Goal: Task Accomplishment & Management: Use online tool/utility

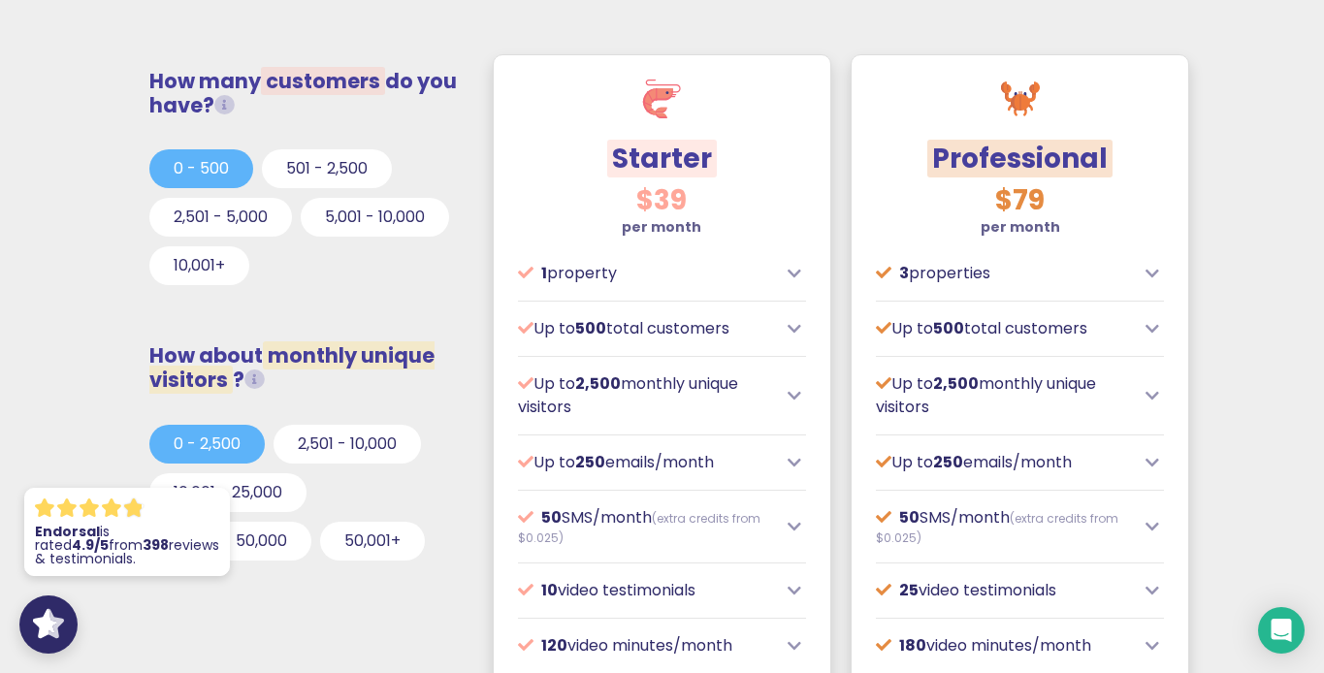
scroll to position [574, 0]
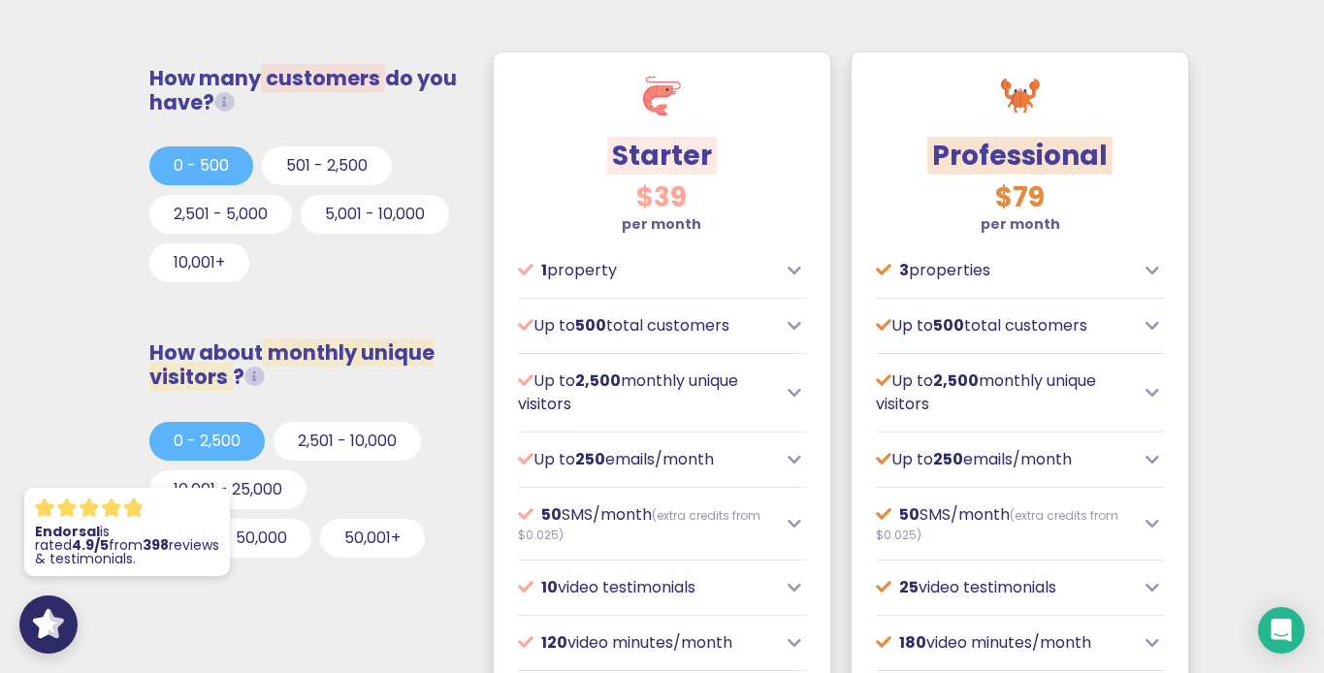
click at [793, 397] on icon at bounding box center [795, 393] width 14 height 16
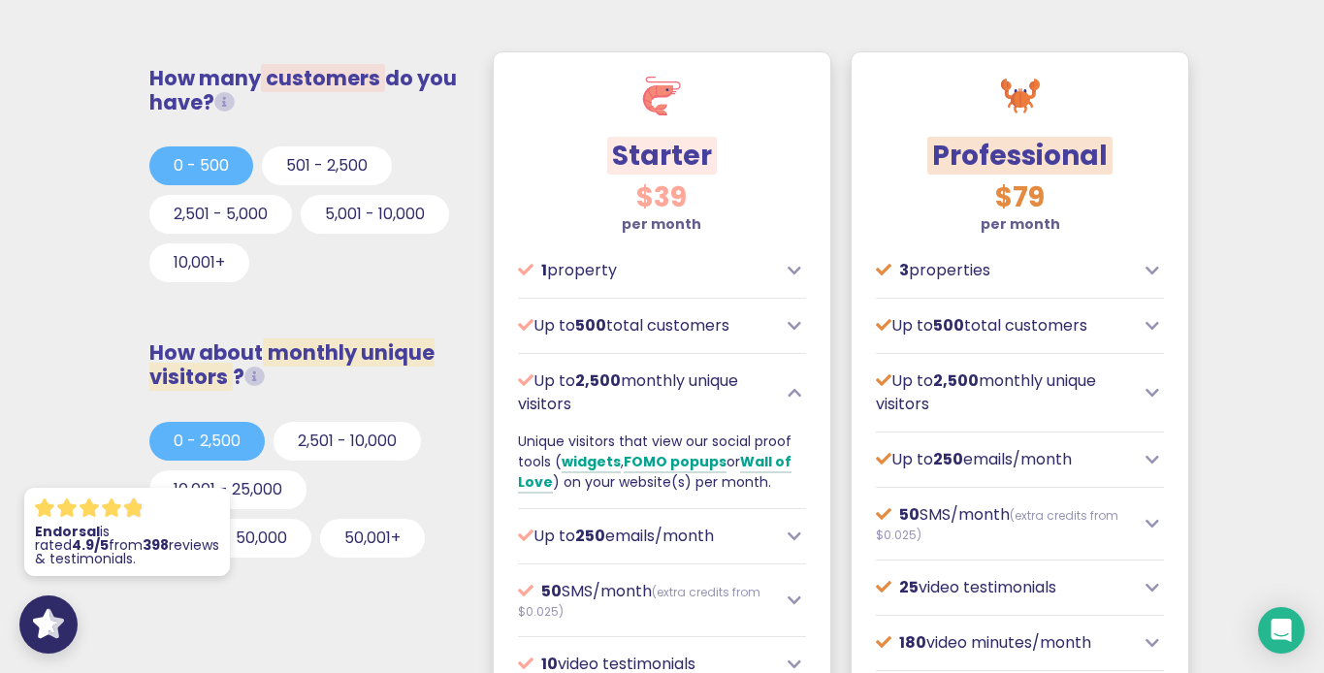
click at [793, 397] on icon at bounding box center [795, 393] width 14 height 16
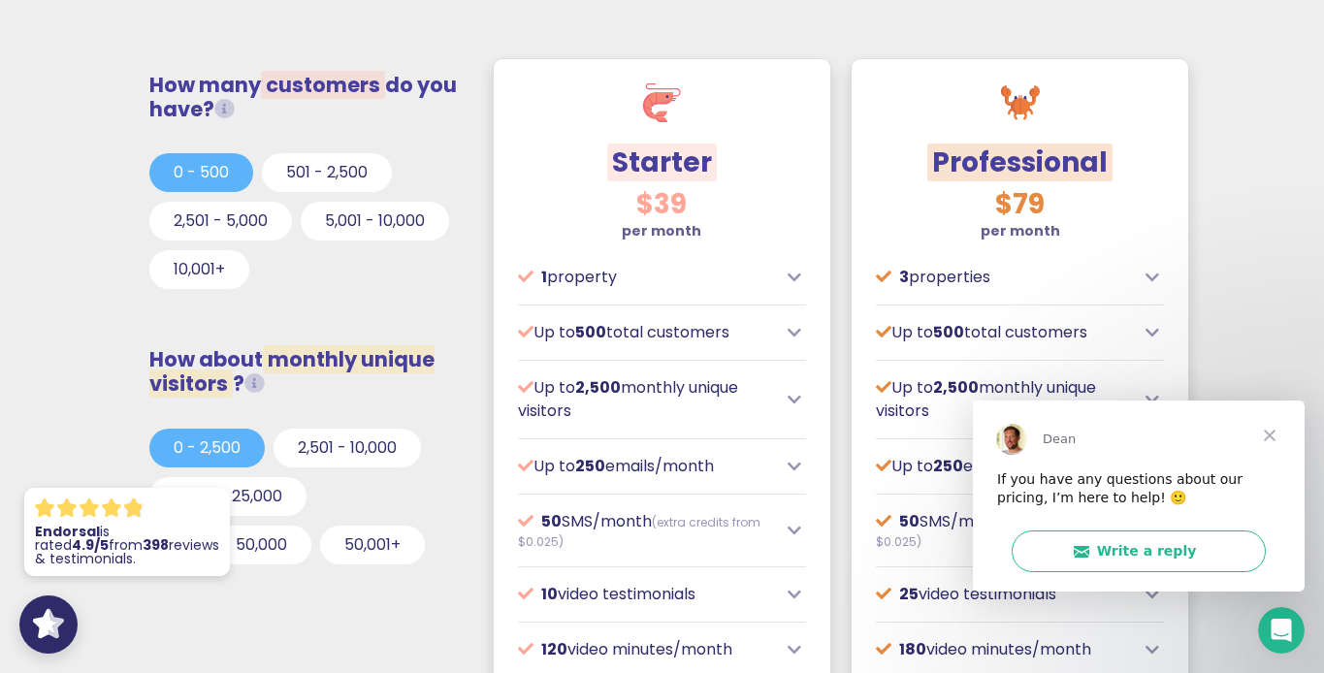
scroll to position [560, 0]
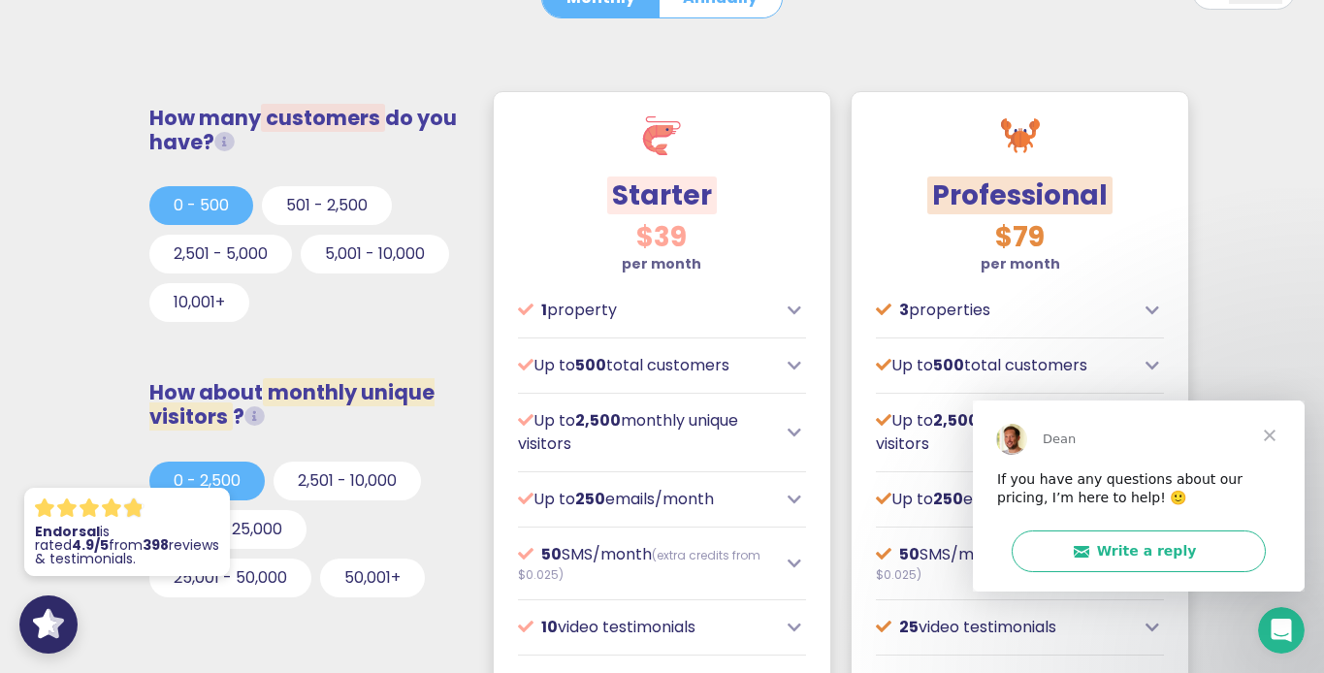
click at [1149, 313] on icon at bounding box center [1153, 311] width 14 height 16
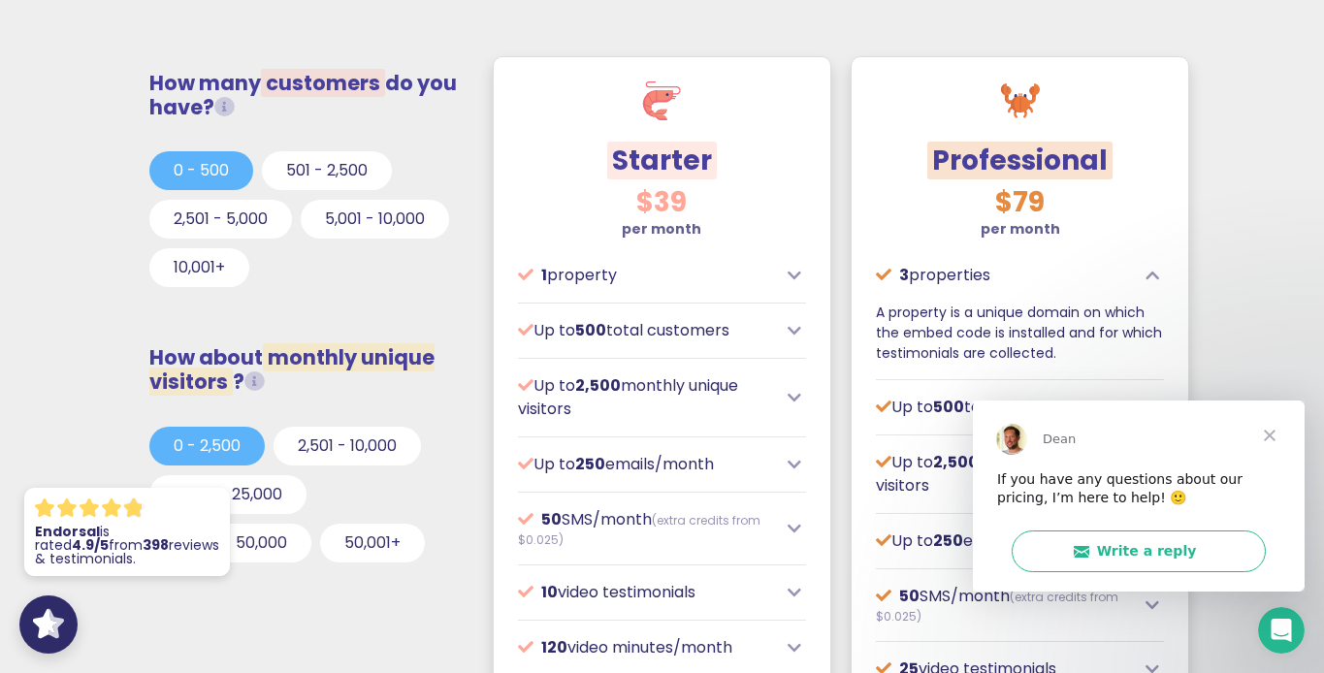
scroll to position [598, 0]
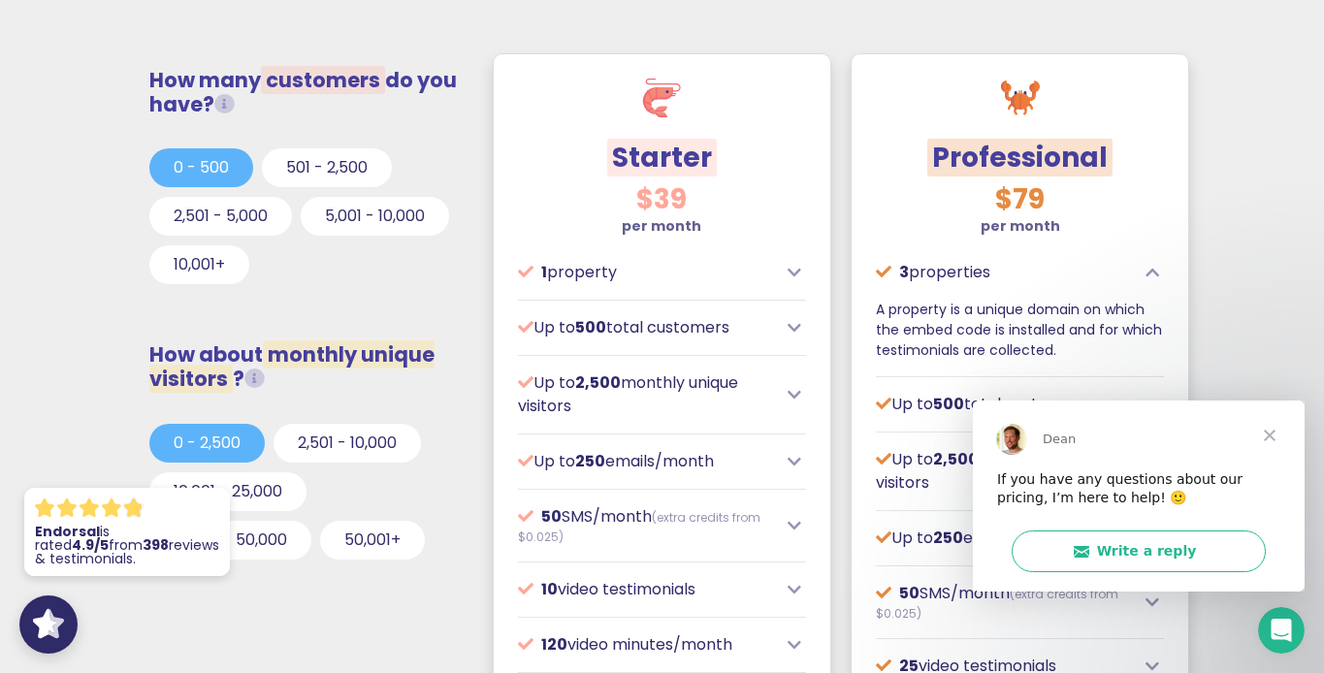
click at [1278, 434] on span "Close" at bounding box center [1270, 435] width 70 height 70
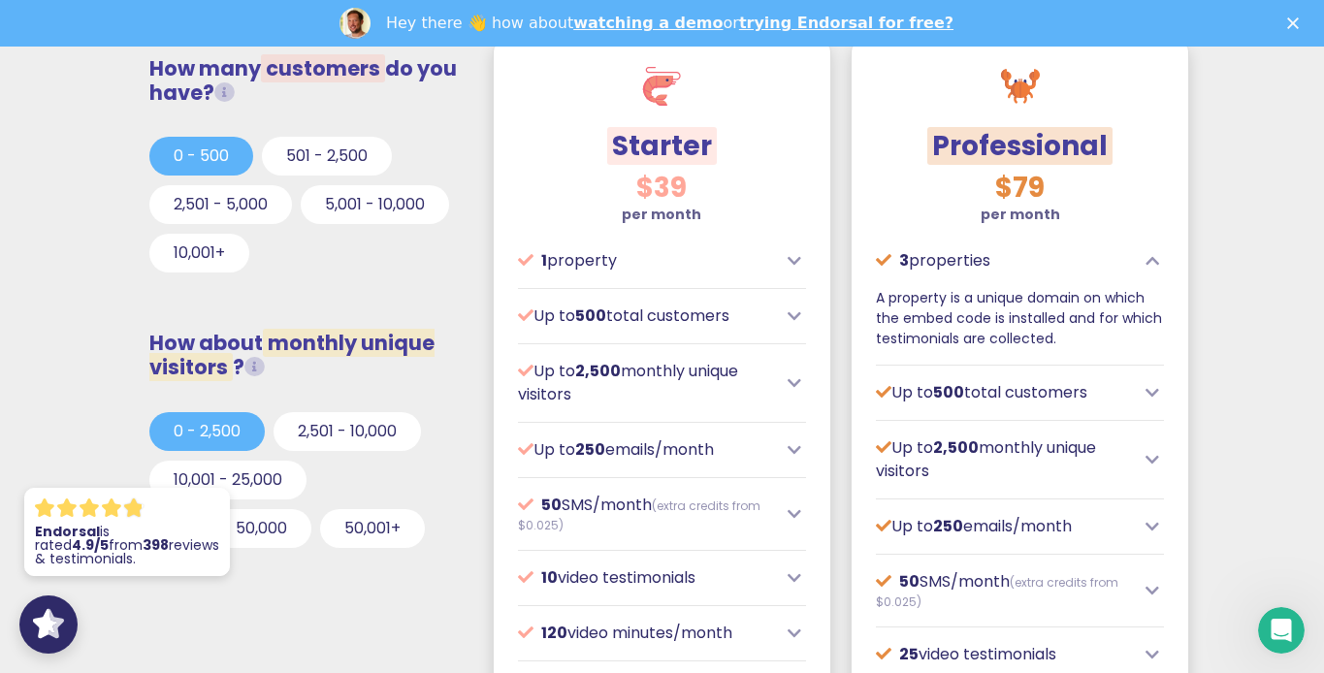
scroll to position [657, 0]
click at [793, 258] on icon at bounding box center [795, 260] width 14 height 16
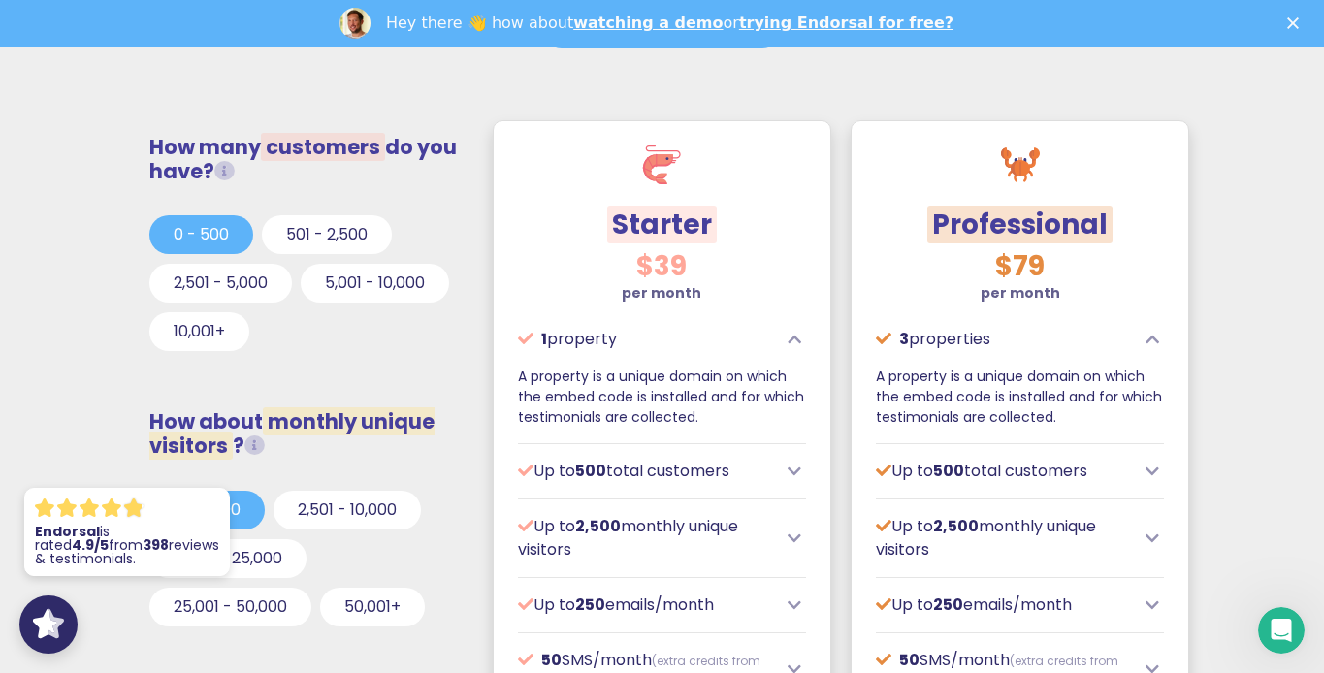
scroll to position [575, 0]
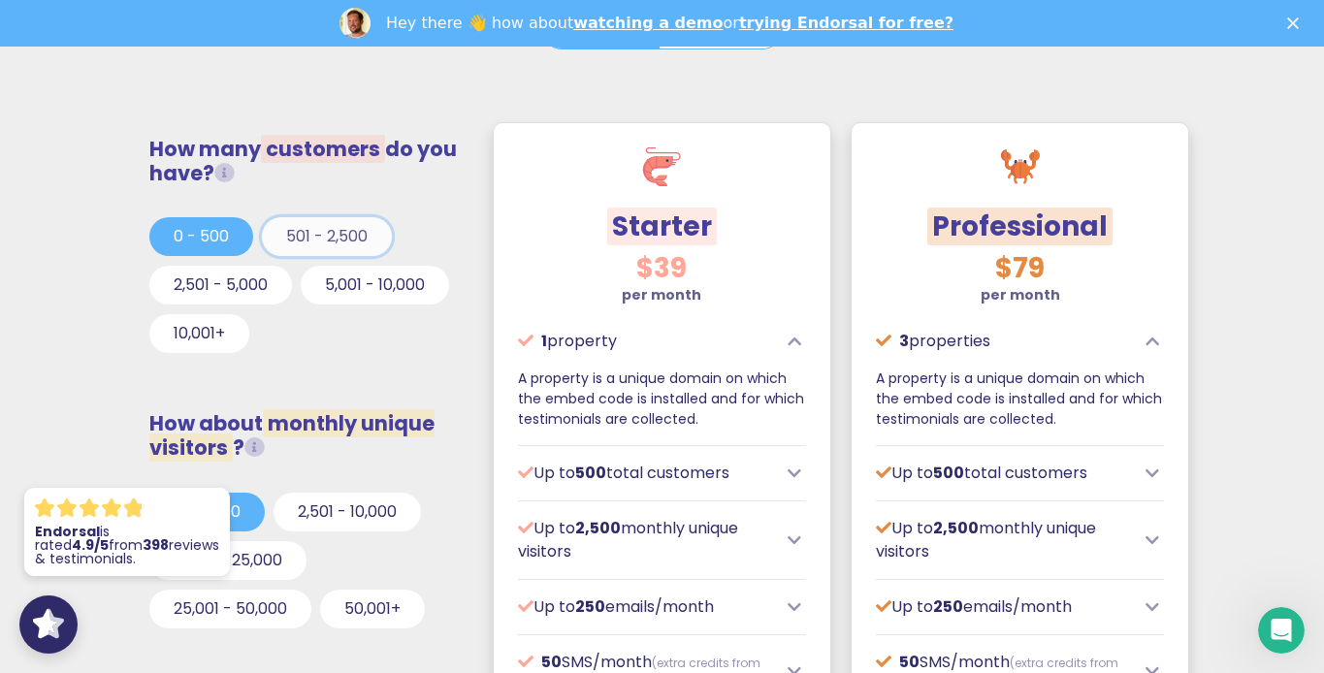
click at [371, 239] on button "501 - 2,500" at bounding box center [327, 236] width 130 height 39
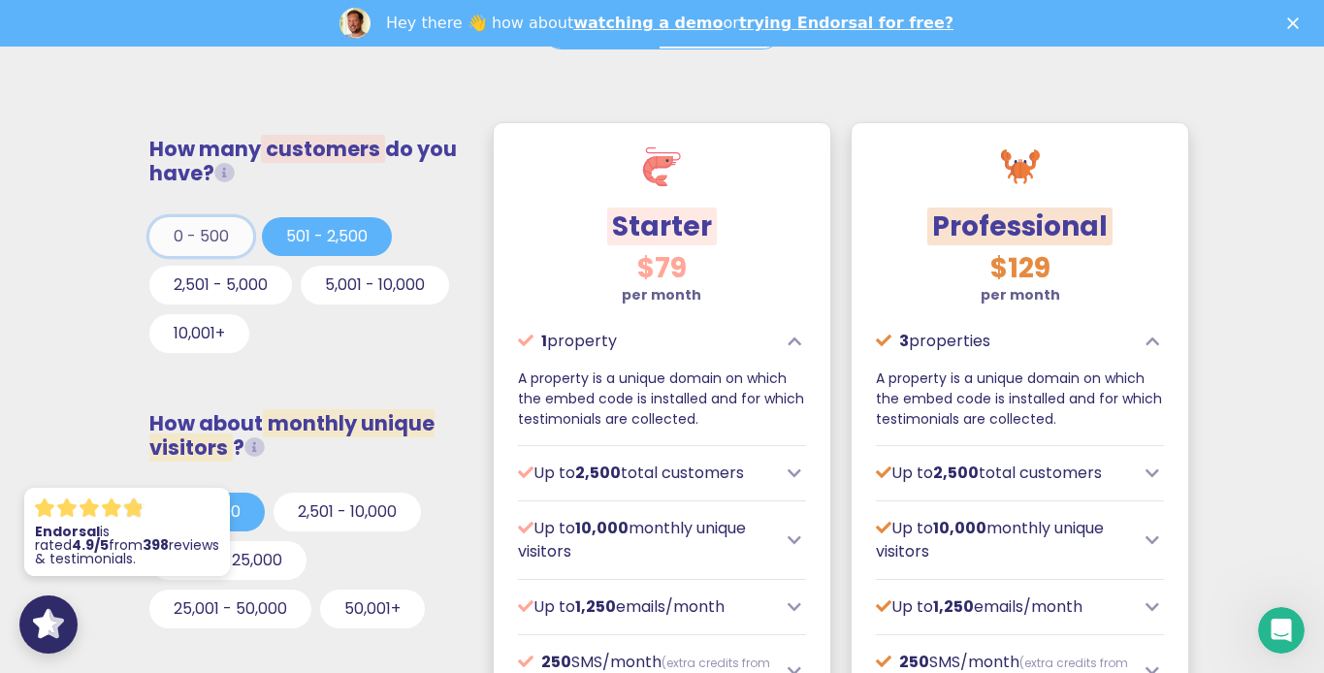
click at [218, 223] on button "0 - 500" at bounding box center [201, 236] width 104 height 39
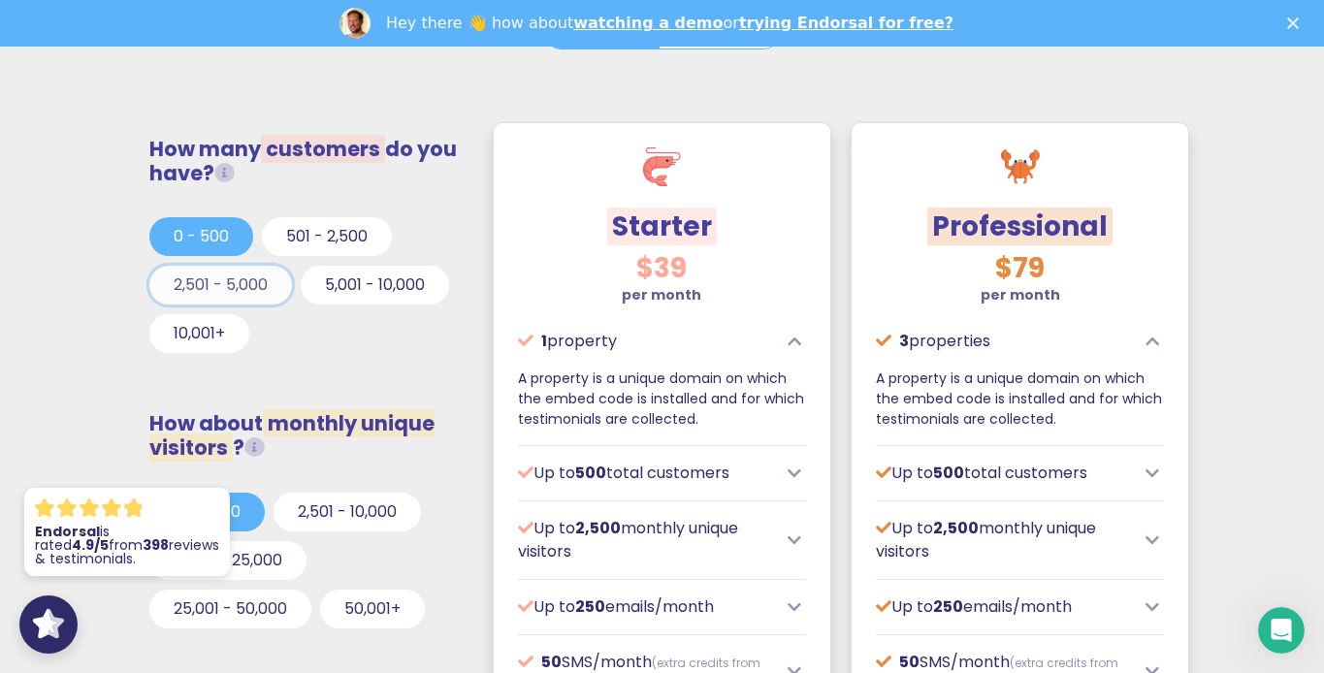
click at [247, 286] on button "2,501 - 5,000" at bounding box center [220, 285] width 143 height 39
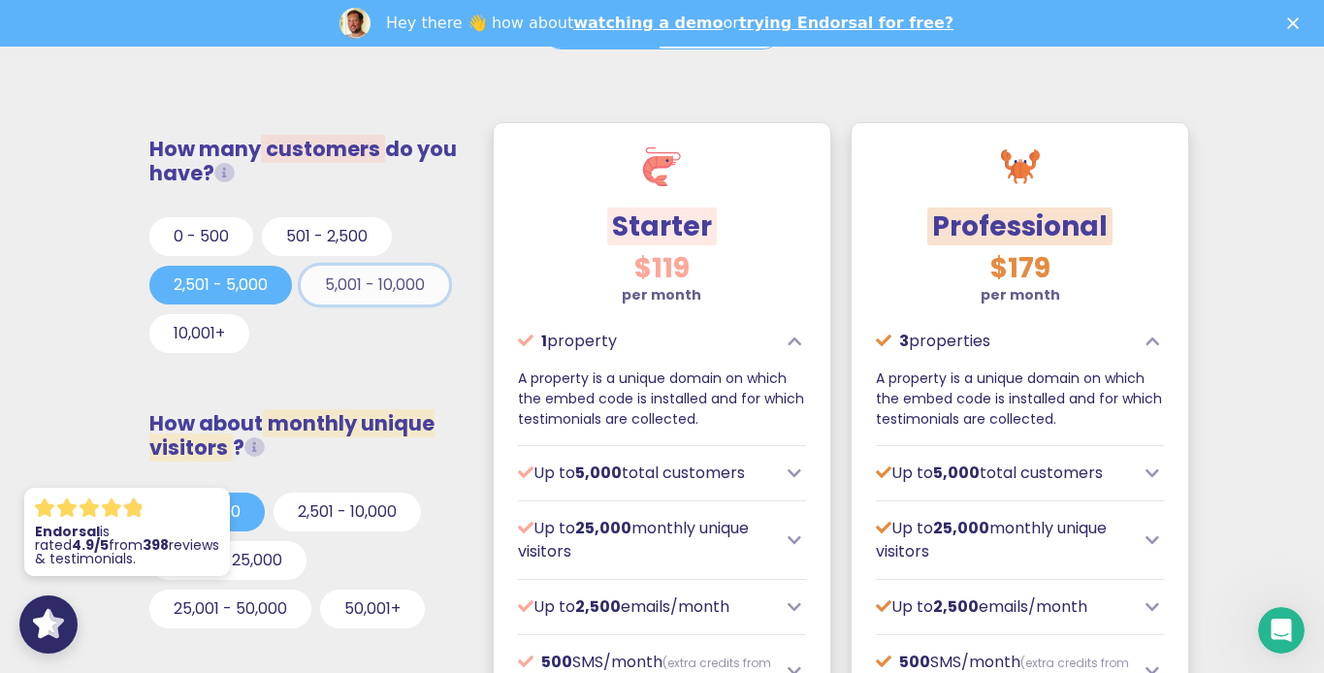
click at [336, 286] on button "5,001 - 10,000" at bounding box center [375, 285] width 148 height 39
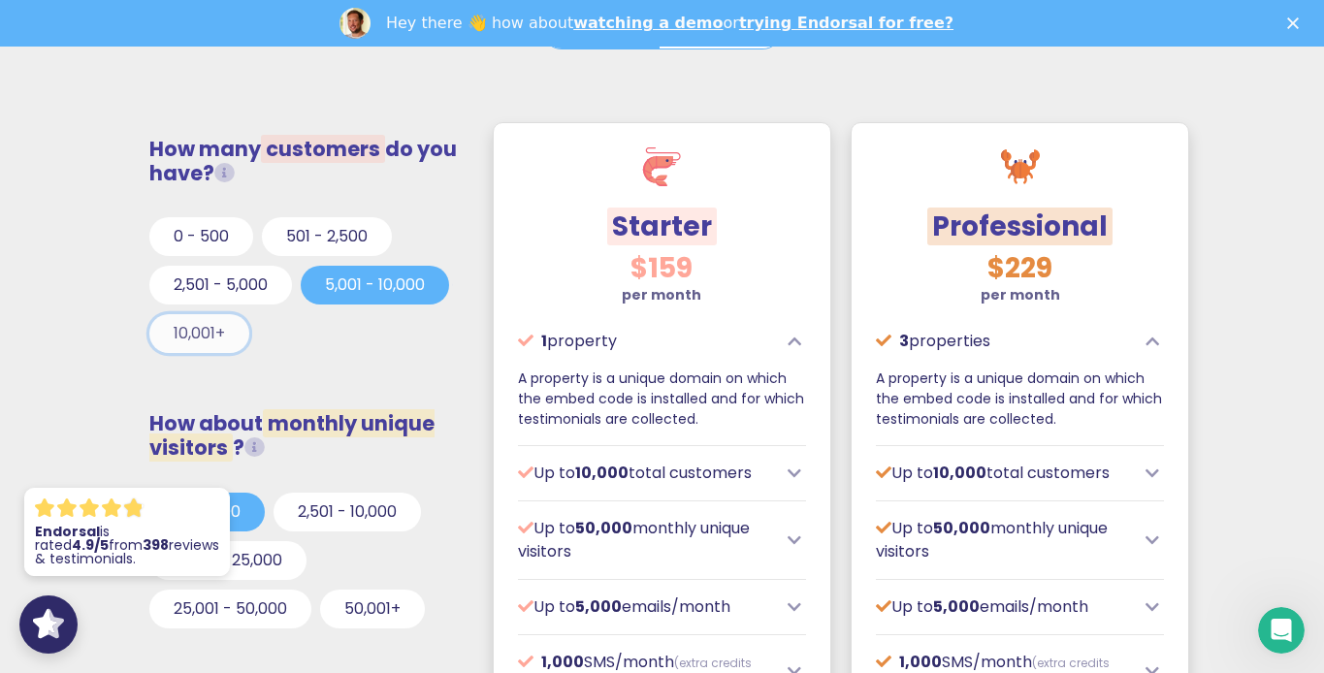
click at [202, 328] on button "10,001+" at bounding box center [199, 333] width 100 height 39
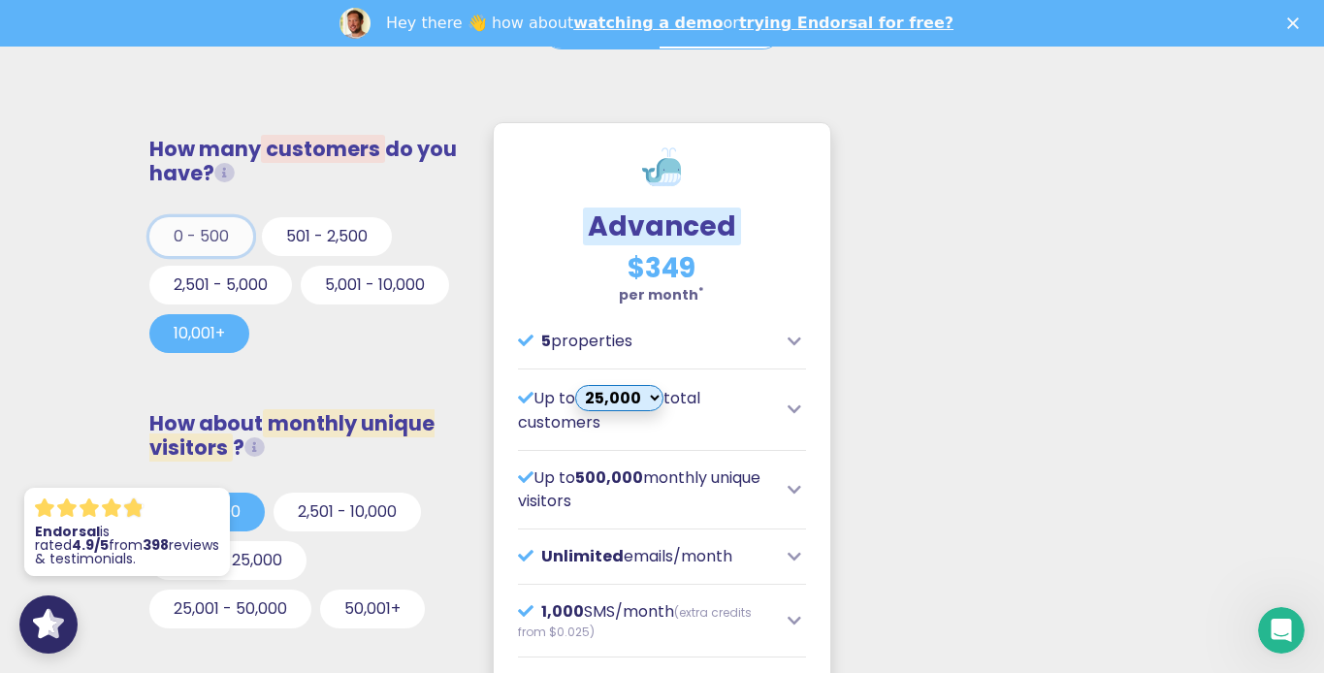
click at [201, 241] on button "0 - 500" at bounding box center [201, 236] width 104 height 39
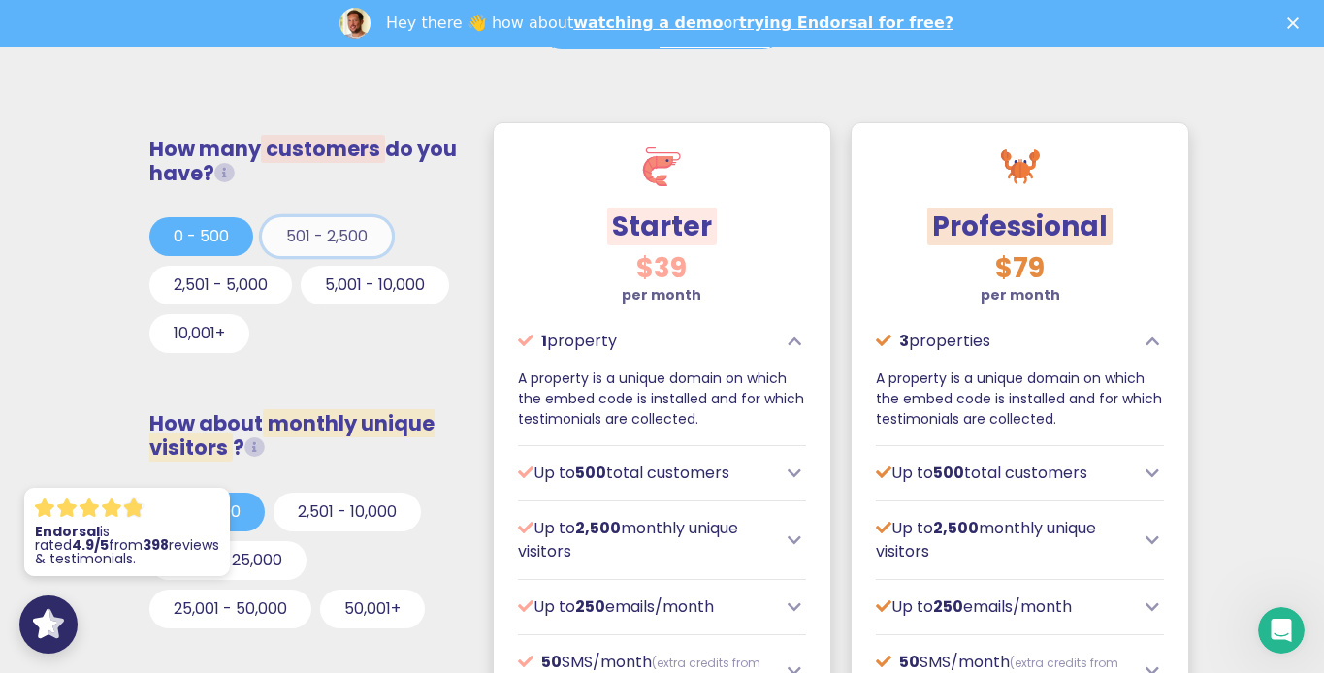
click at [368, 228] on button "501 - 2,500" at bounding box center [327, 236] width 130 height 39
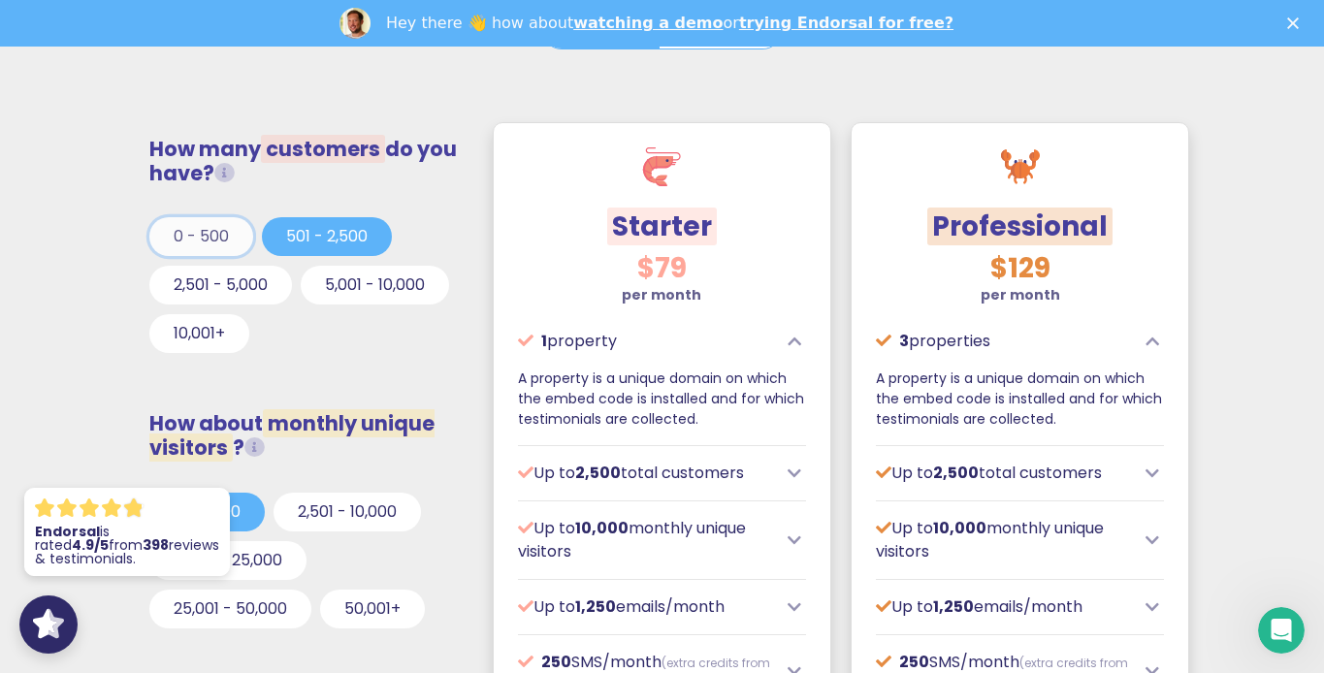
click at [213, 230] on button "0 - 500" at bounding box center [201, 236] width 104 height 39
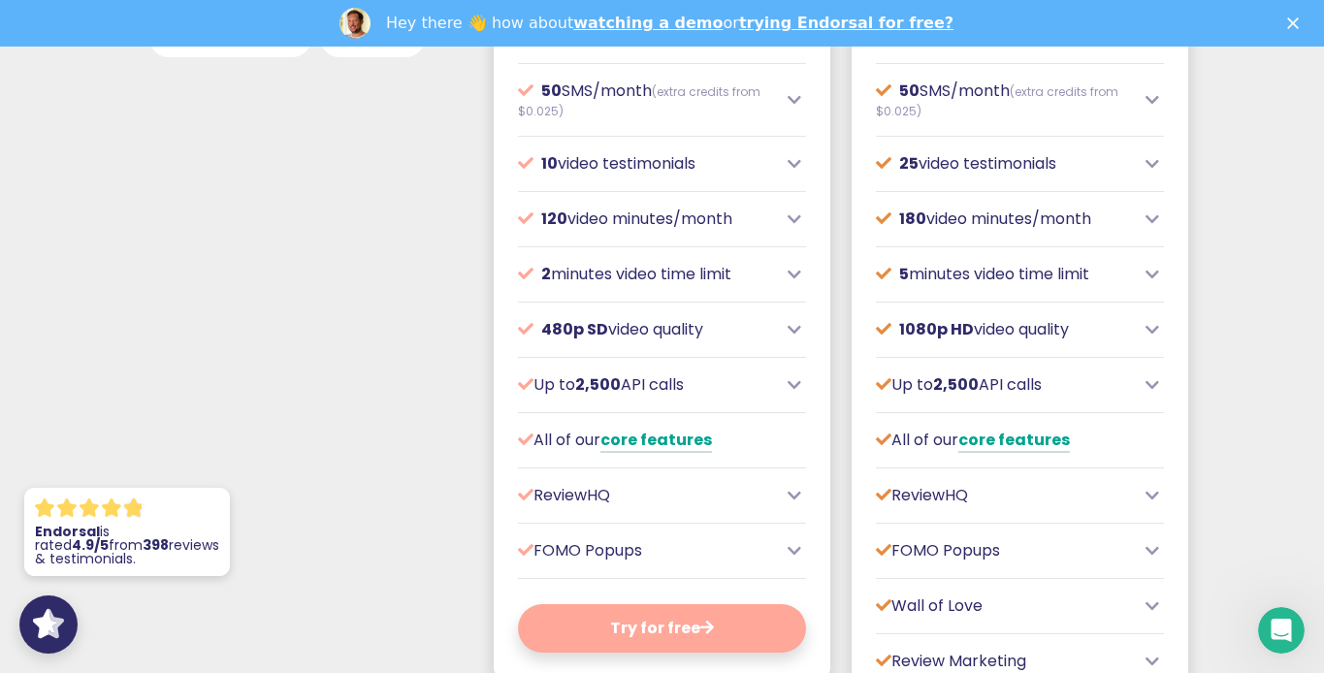
scroll to position [1284, 0]
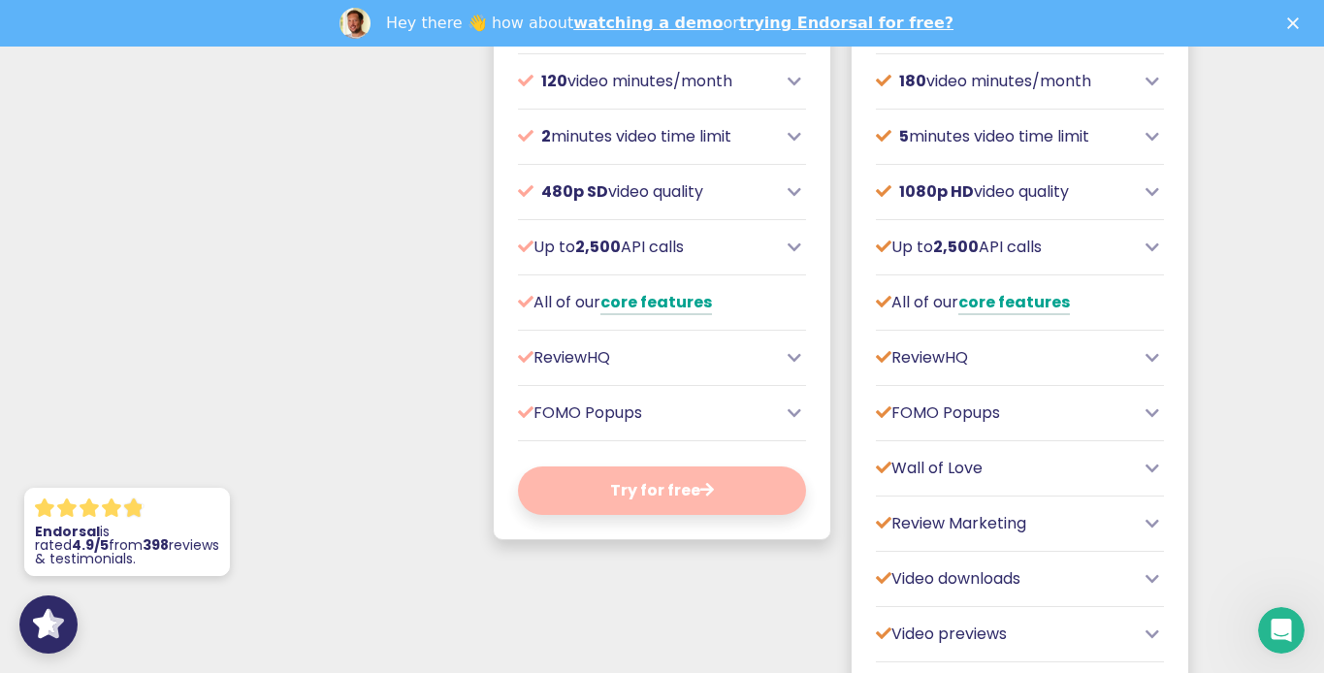
click at [708, 493] on icon at bounding box center [707, 490] width 14 height 16
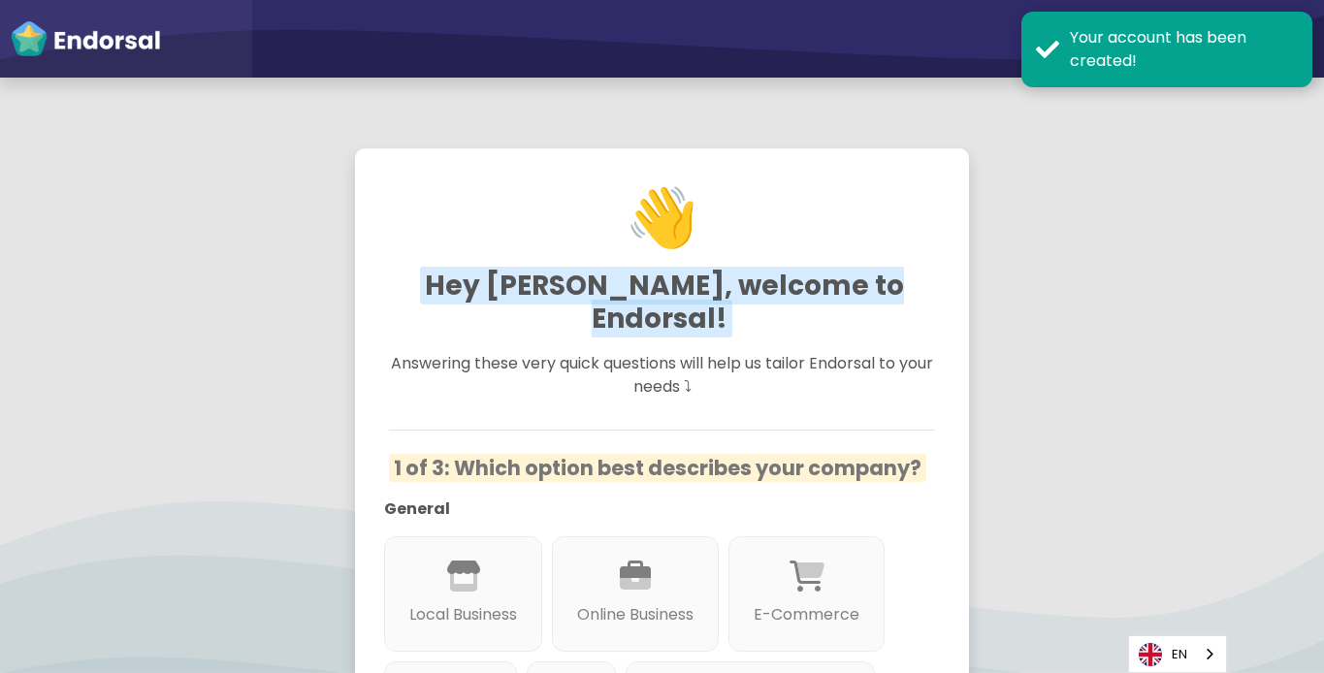
scroll to position [317, 0]
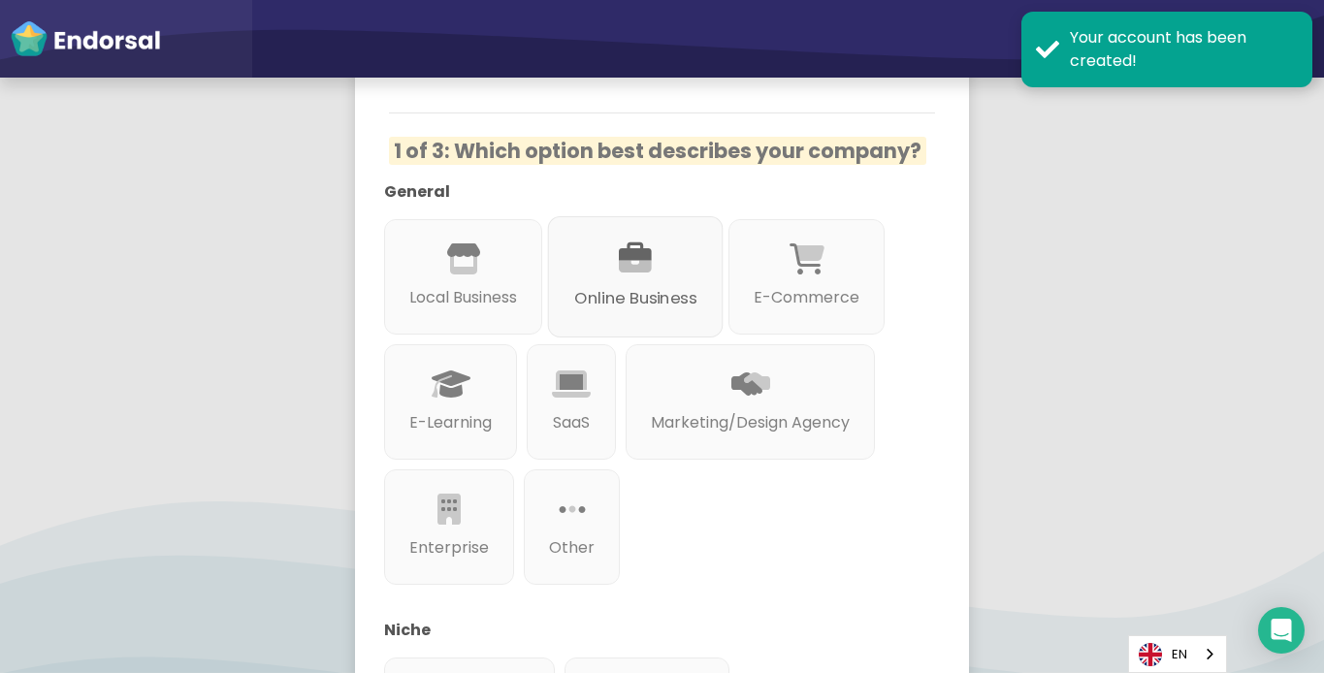
click at [649, 243] on icon at bounding box center [635, 259] width 33 height 33
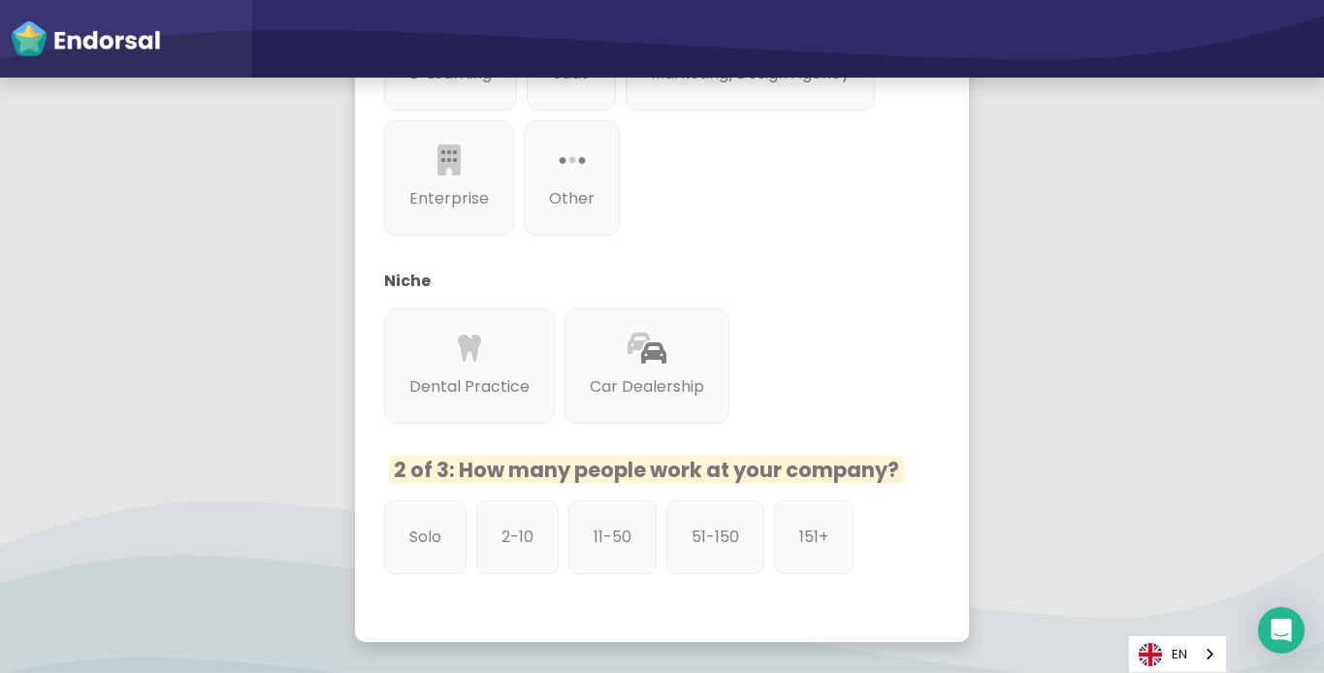
scroll to position [669, 0]
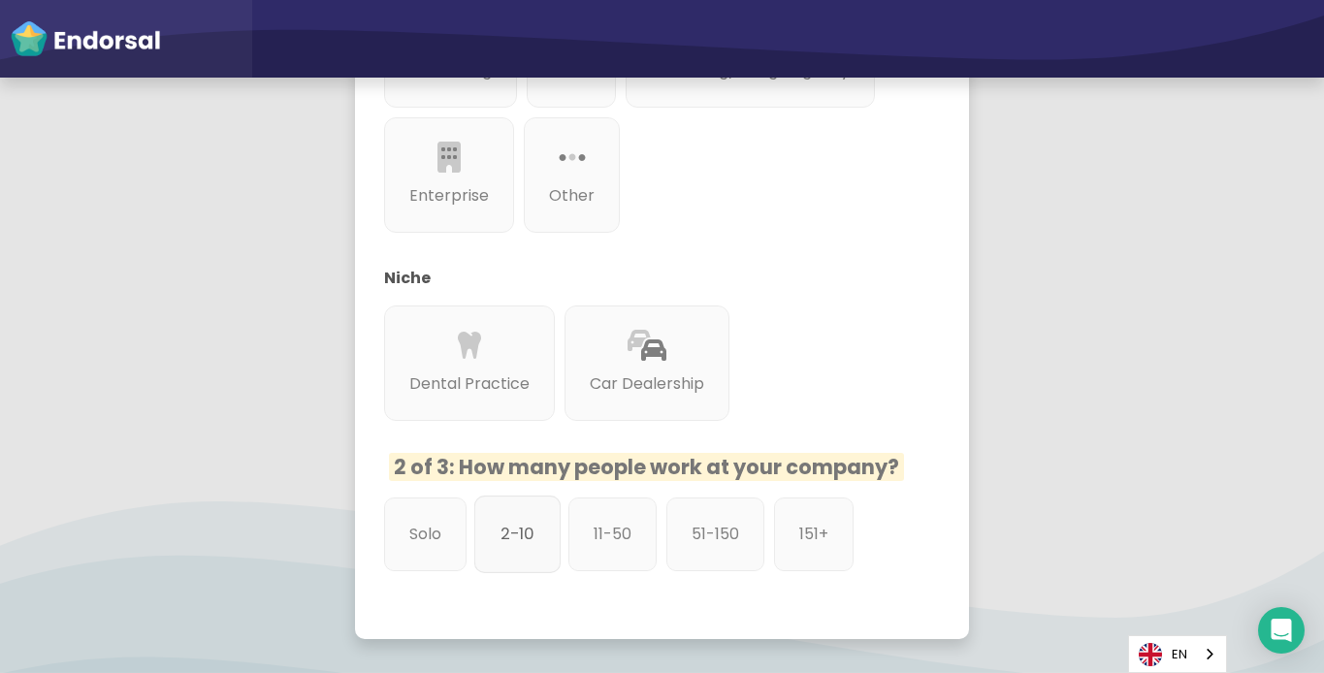
click at [509, 523] on div "2-10" at bounding box center [517, 535] width 86 height 78
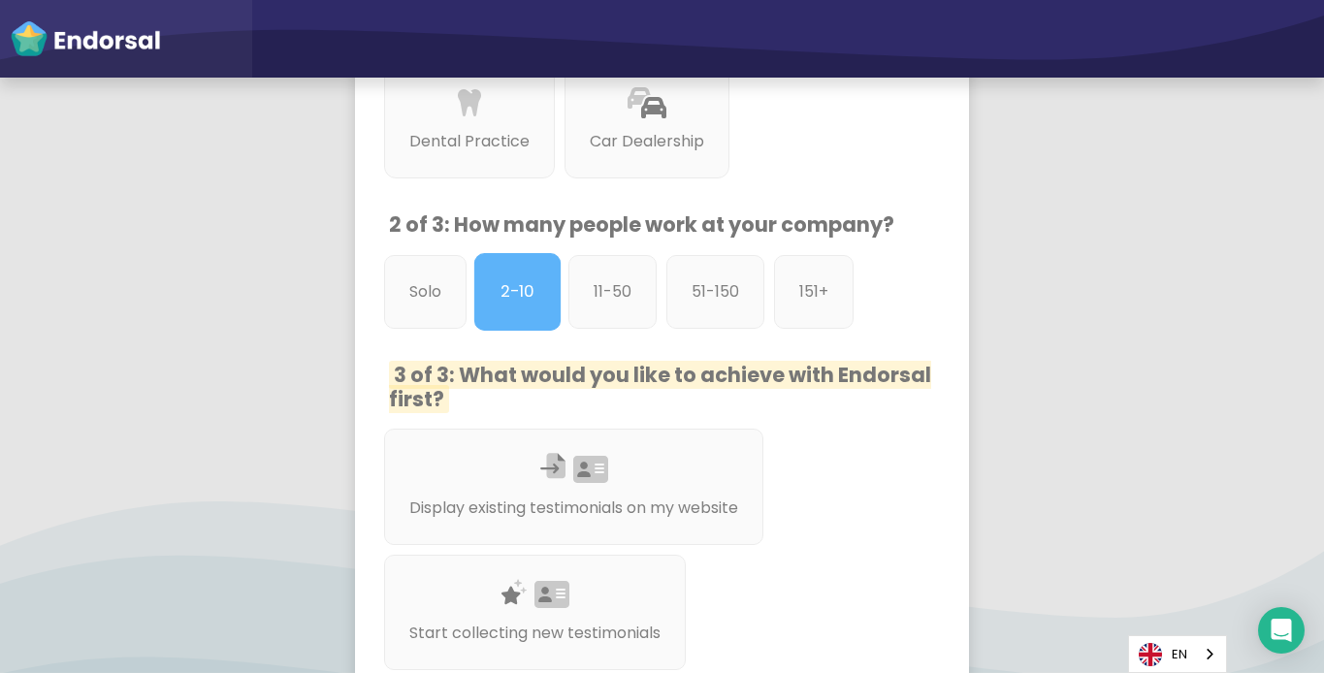
scroll to position [976, 0]
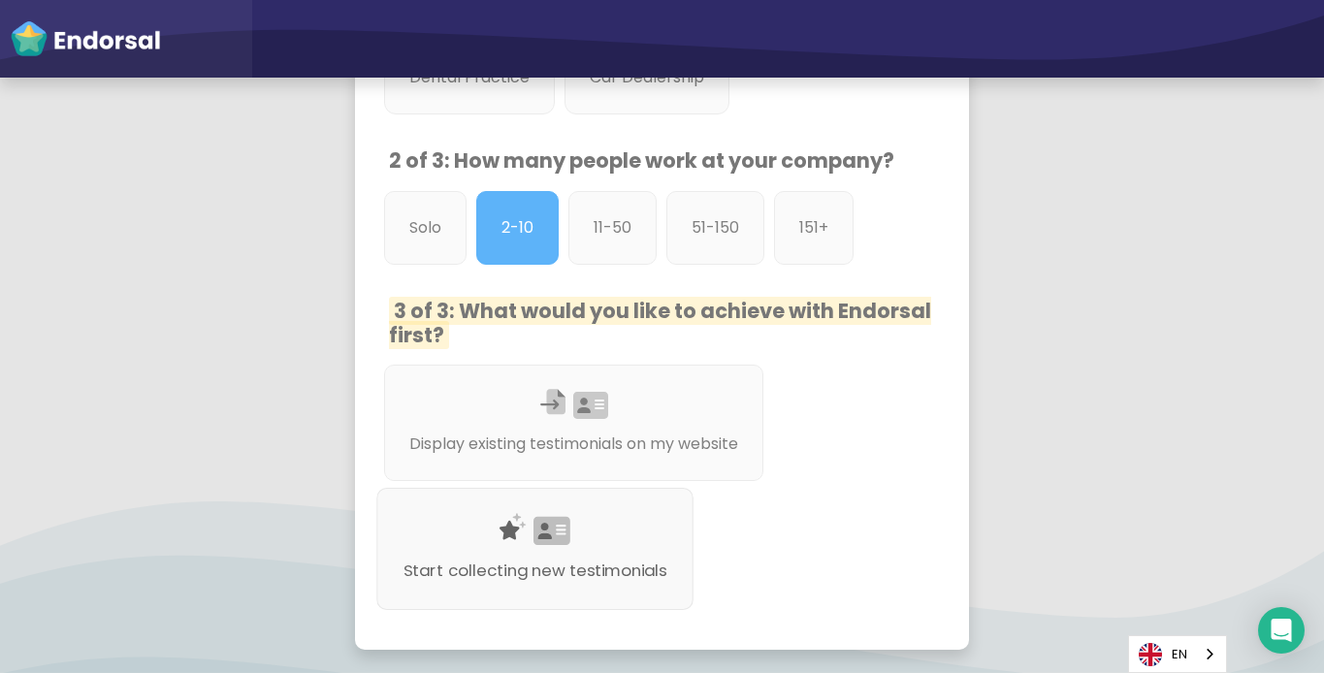
click at [606, 548] on div at bounding box center [536, 553] width 264 height 11
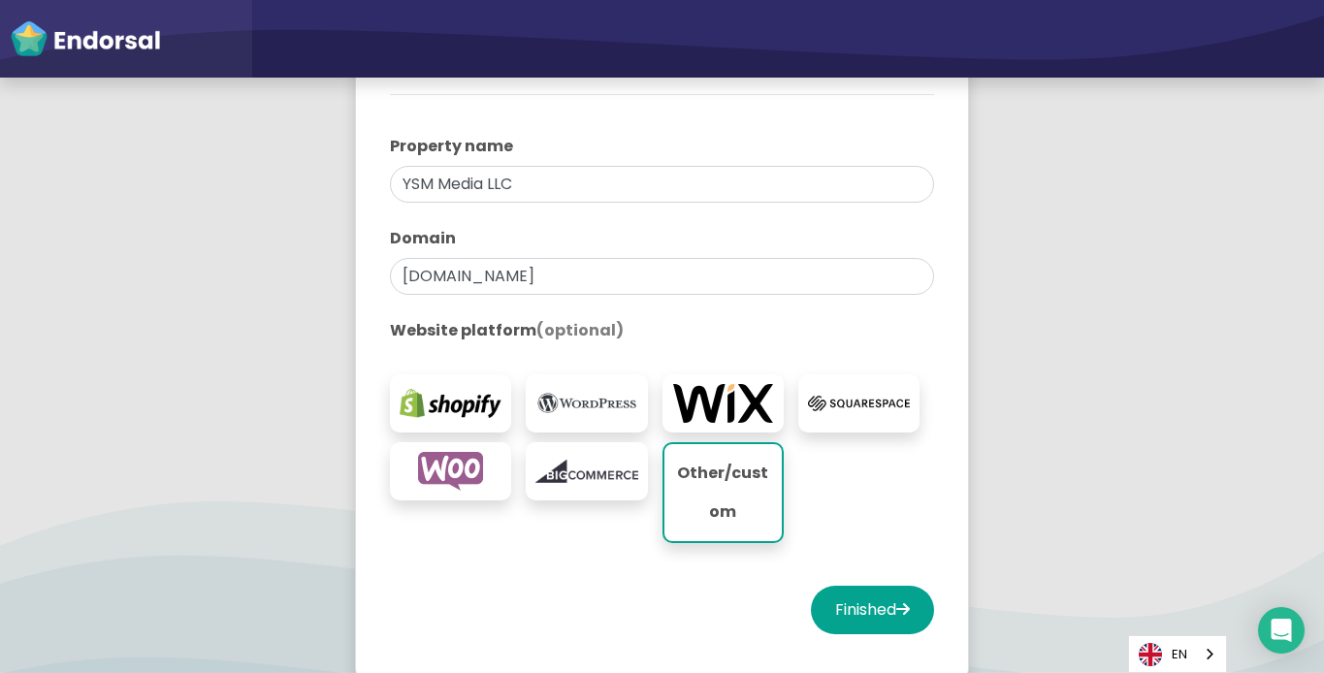
scroll to position [368, 0]
click at [635, 278] on input "ysmmediallc.com" at bounding box center [662, 275] width 544 height 37
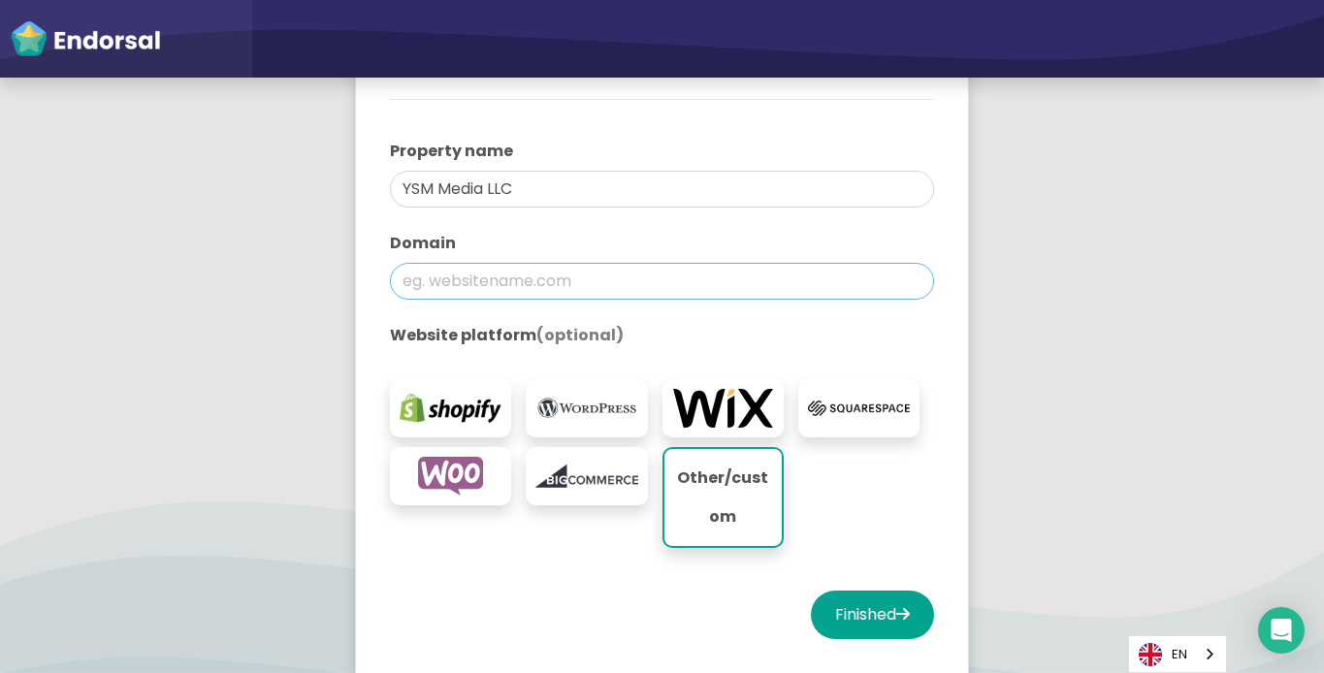
scroll to position [269, 0]
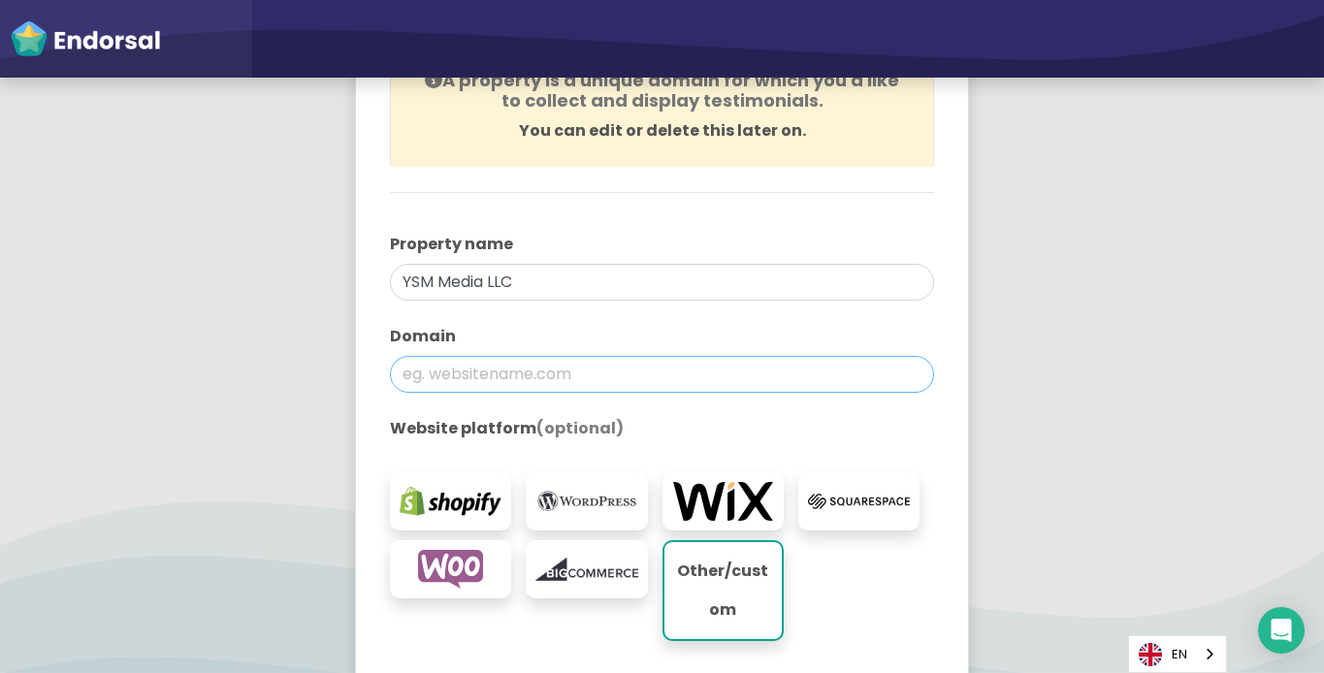
paste input "https://ysmhomeserviceleads.online/"
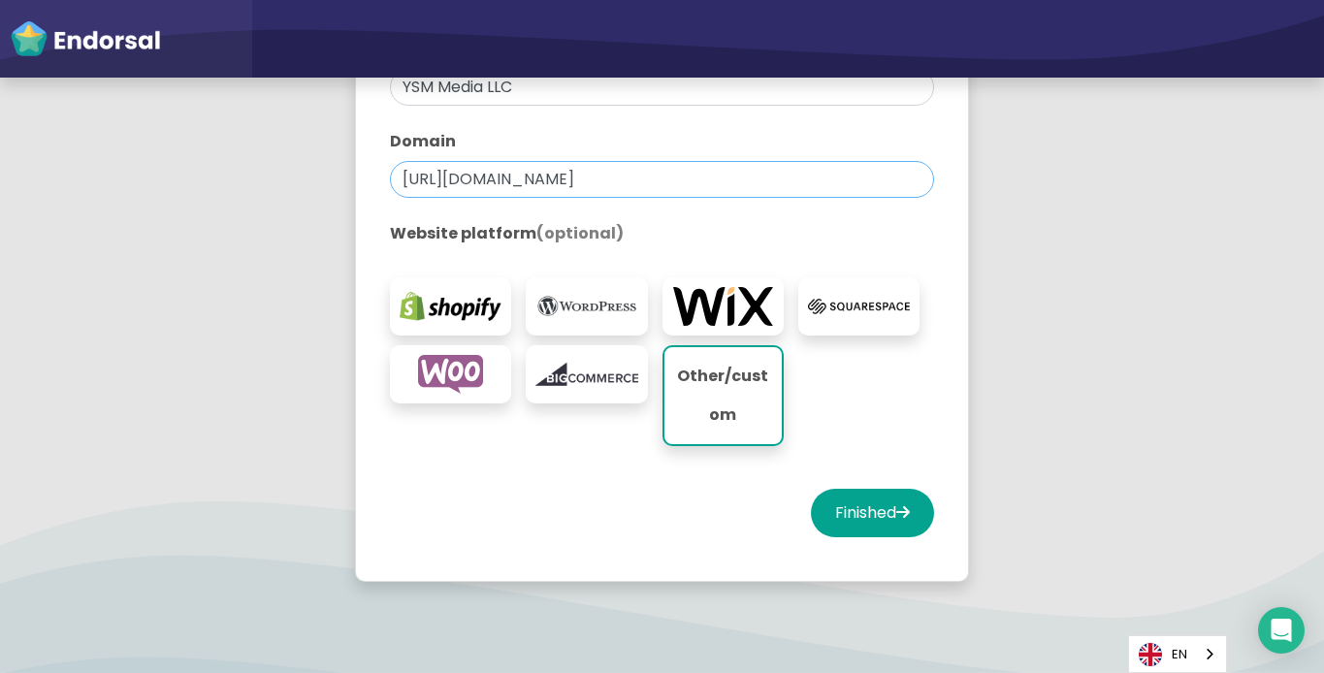
scroll to position [517, 0]
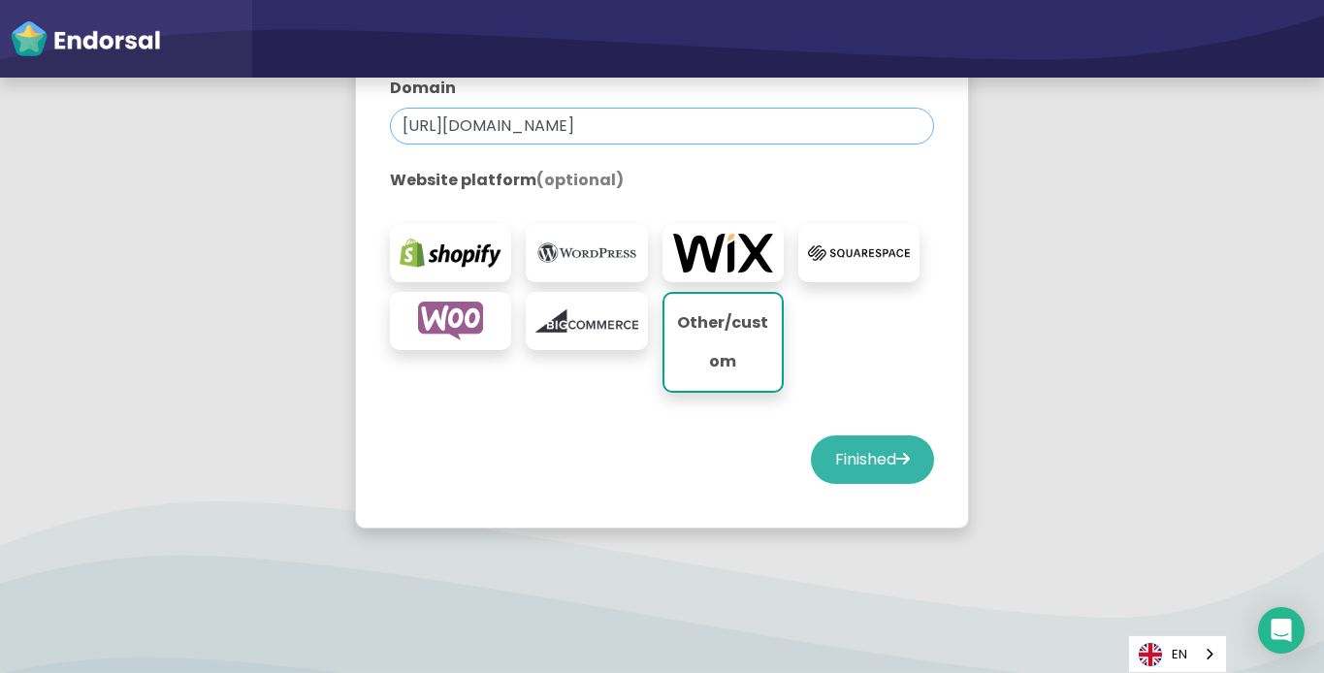
type input "https://ysmhomeserviceleads.online/"
click at [857, 468] on button "Finished" at bounding box center [872, 460] width 123 height 49
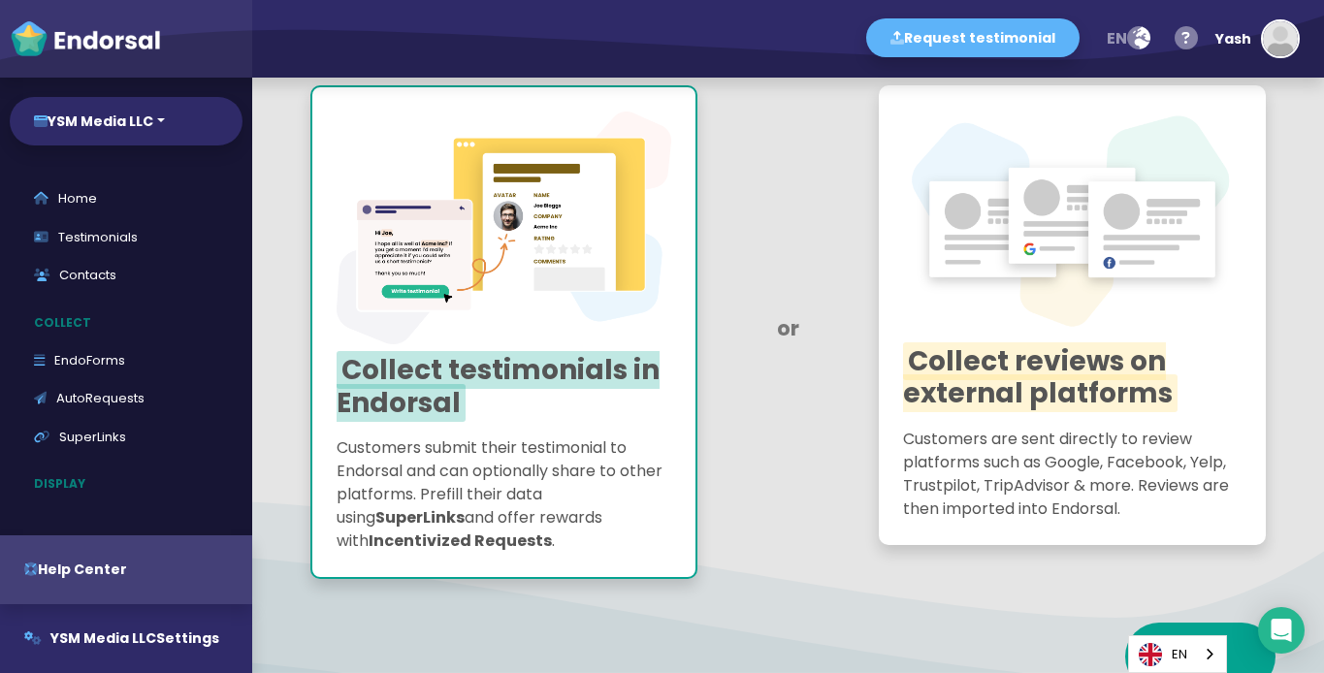
scroll to position [214, 0]
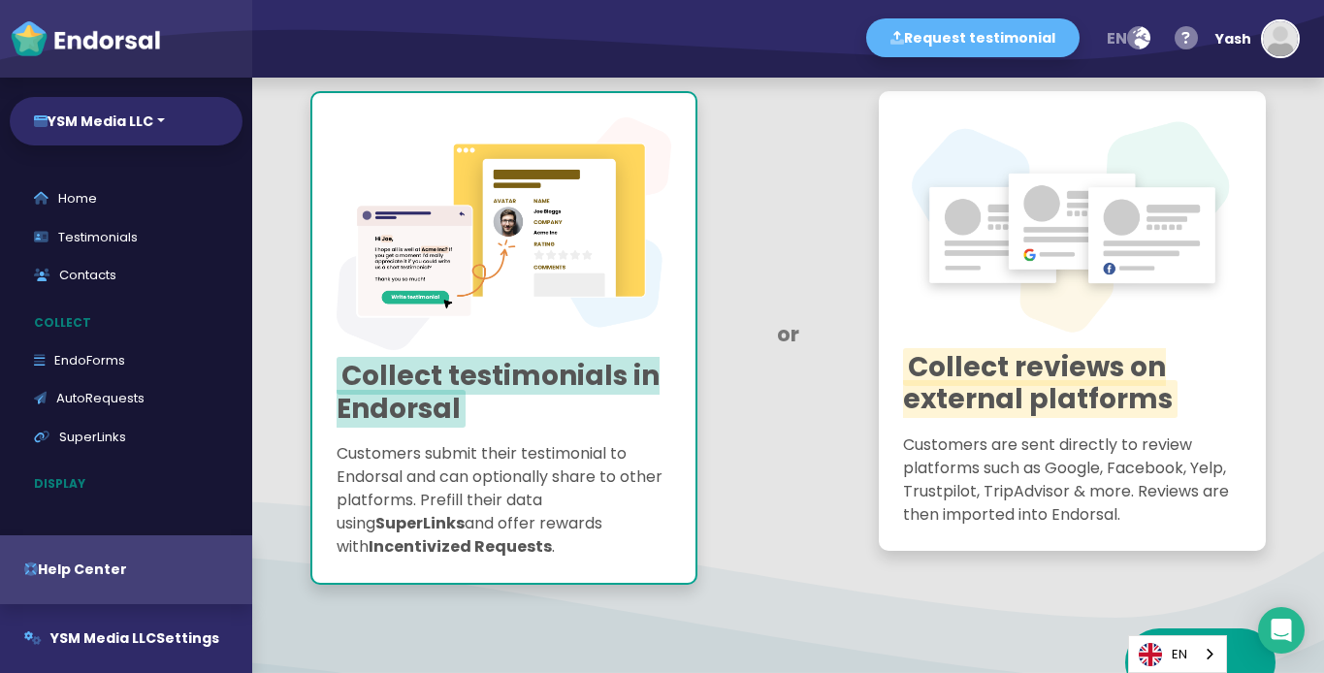
click at [569, 374] on span "Collect testimonials in Endorsal" at bounding box center [498, 392] width 323 height 71
click at [124, 436] on link "SuperLinks" at bounding box center [126, 437] width 233 height 39
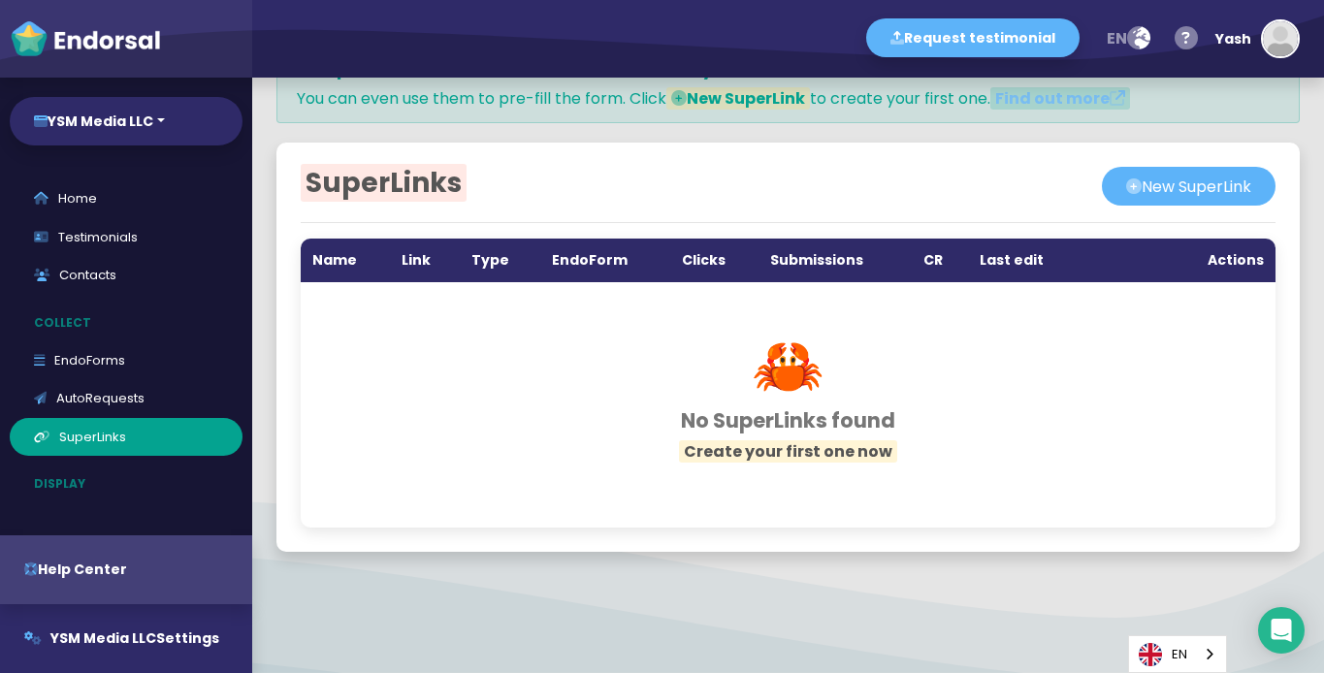
scroll to position [56, 0]
click at [1167, 193] on button "New SuperLink" at bounding box center [1189, 186] width 174 height 39
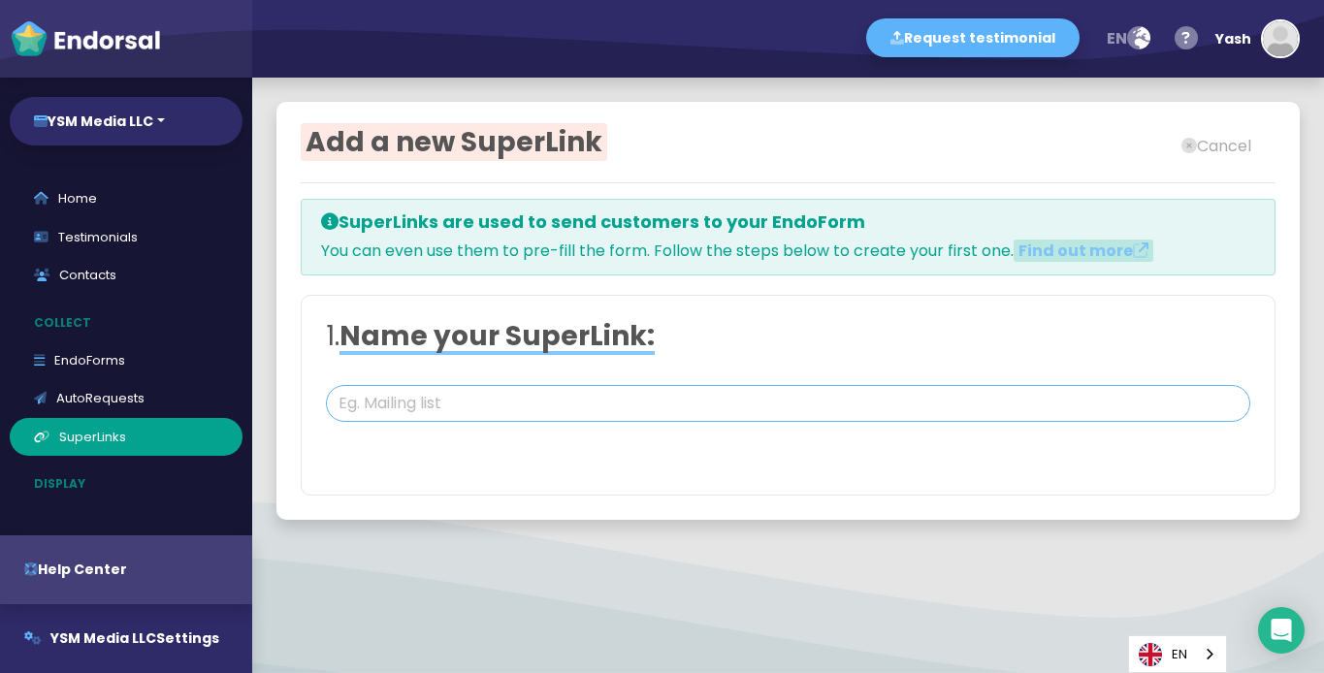
click at [450, 402] on input "text" at bounding box center [788, 403] width 924 height 37
click at [142, 397] on link "AutoRequests" at bounding box center [126, 398] width 233 height 39
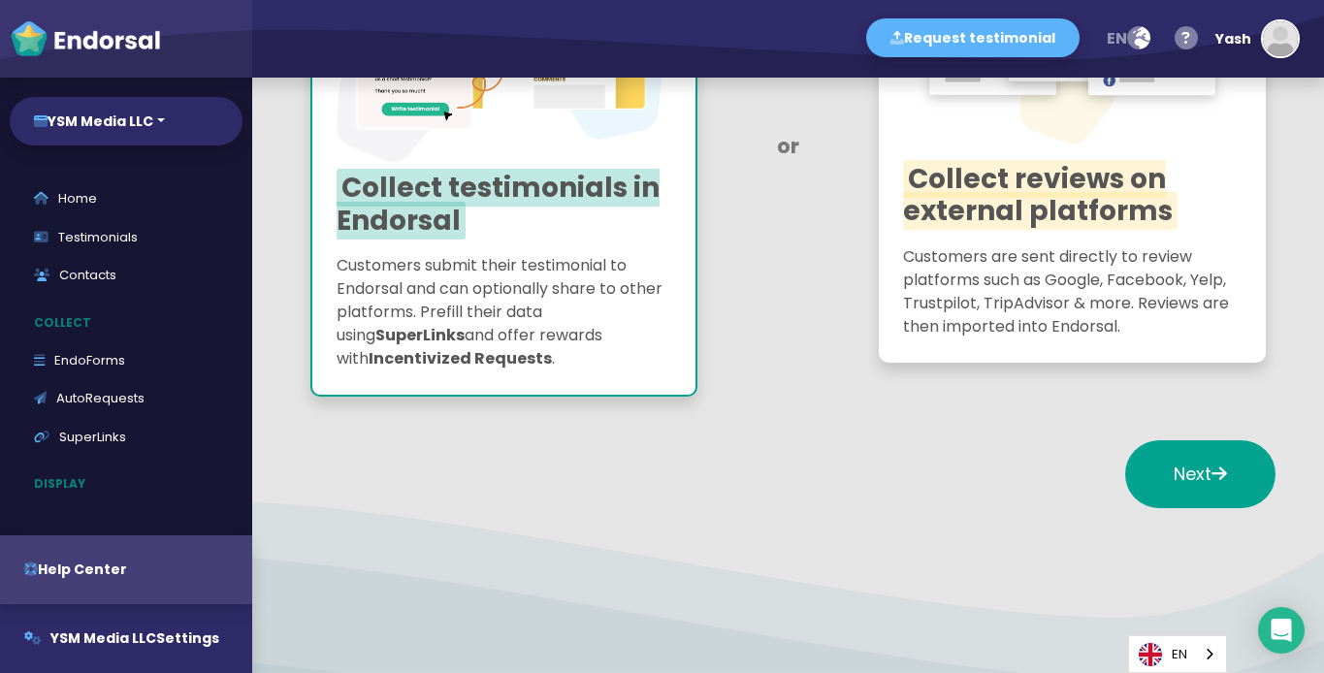
scroll to position [407, 0]
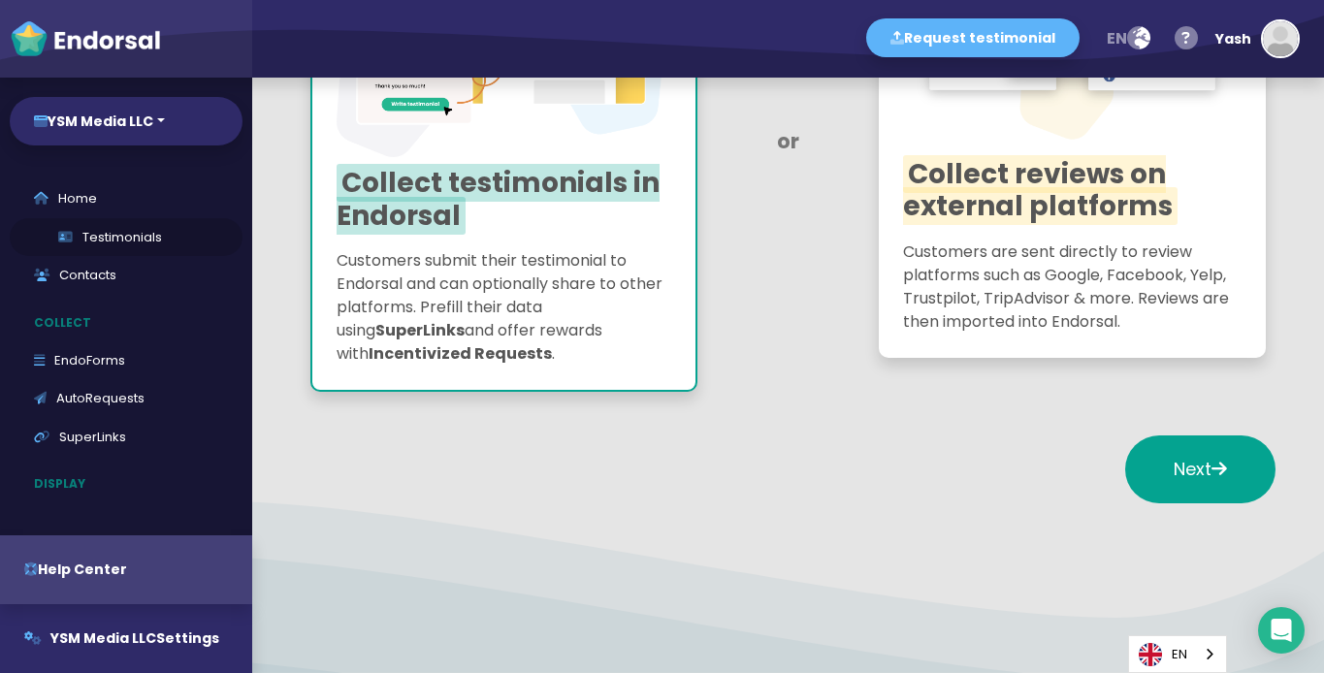
click at [138, 245] on link "Testimonials" at bounding box center [126, 237] width 233 height 39
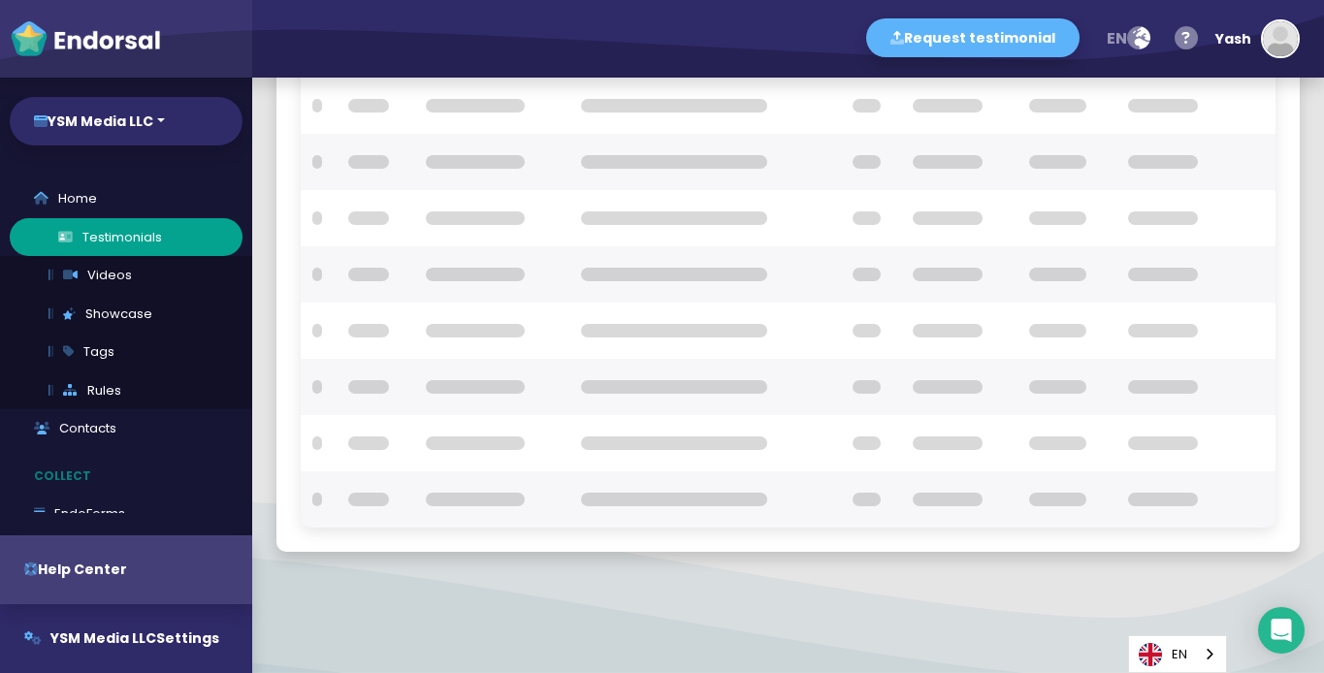
scroll to position [310, 0]
checkbox input "true"
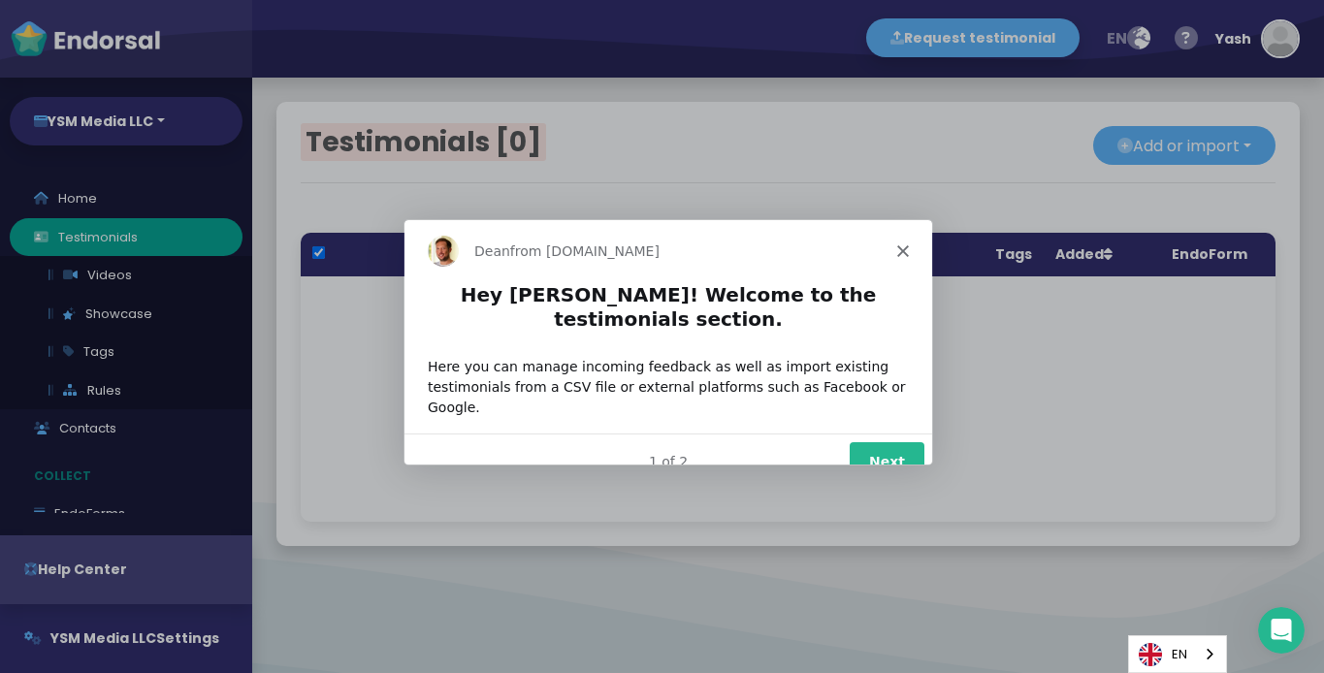
scroll to position [0, 0]
click at [106, 279] on div "Product tour overlay" at bounding box center [662, 336] width 1324 height 673
click at [903, 265] on div "Dean from Endorsal.io" at bounding box center [667, 249] width 528 height 62
click at [902, 250] on polygon "Close" at bounding box center [901, 249] width 12 height 12
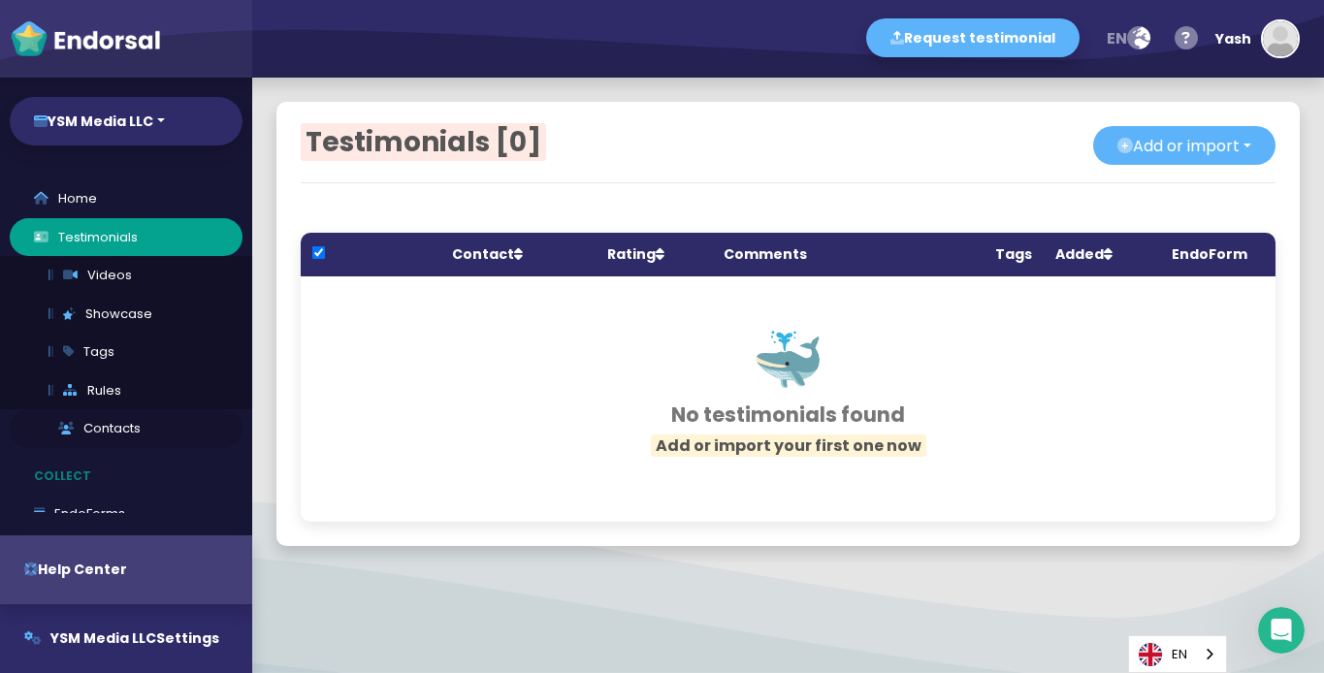
click at [182, 424] on link "Contacts" at bounding box center [126, 428] width 233 height 39
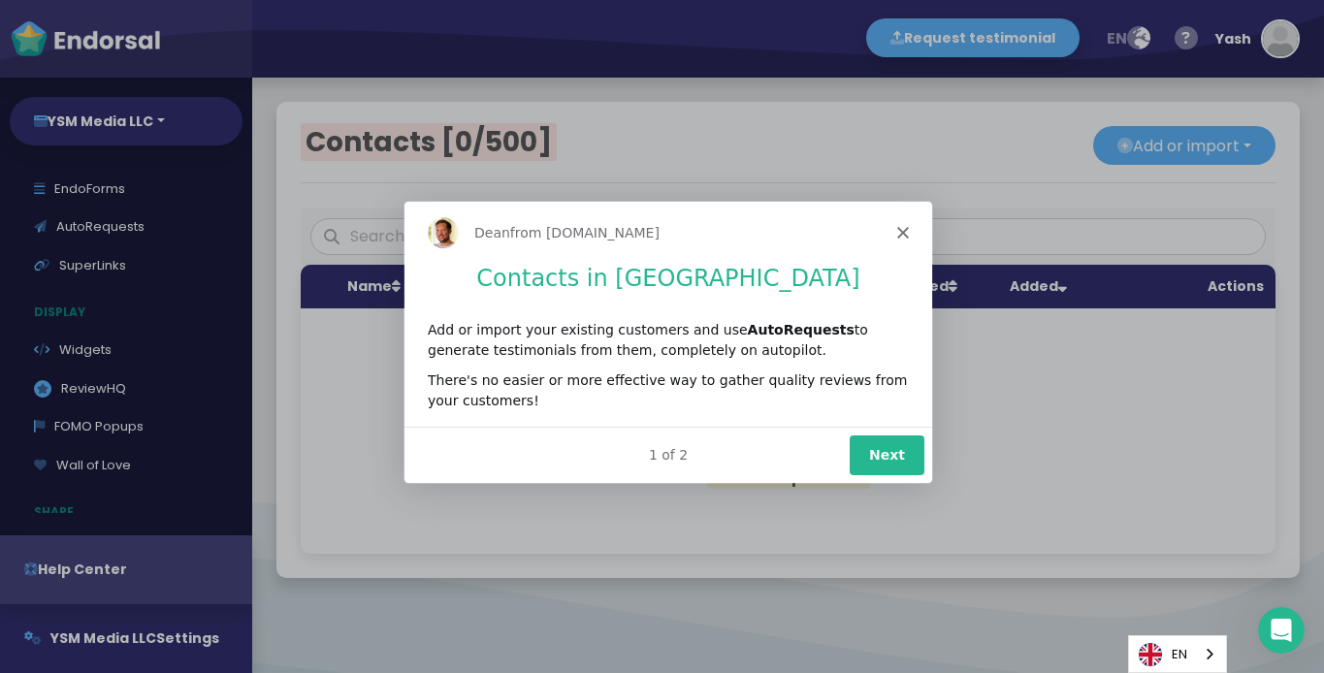
scroll to position [176, 0]
click at [897, 226] on icon "Close" at bounding box center [901, 232] width 12 height 12
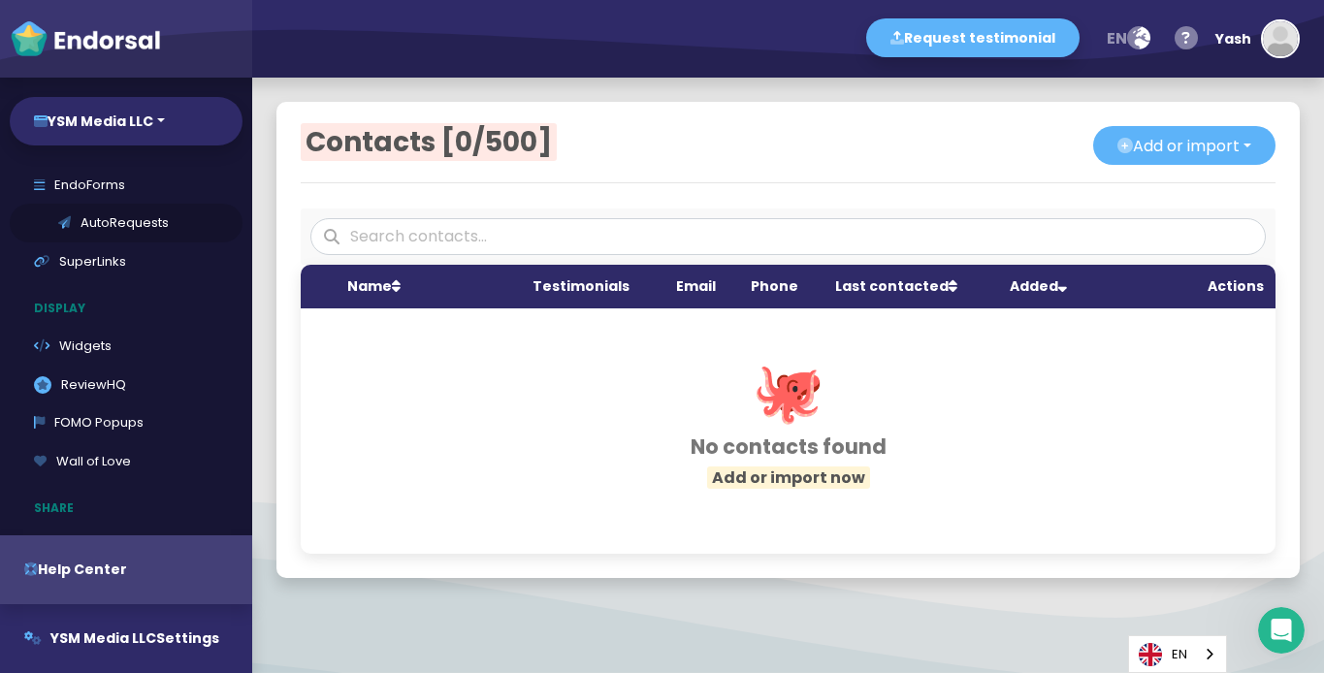
click at [140, 226] on link "AutoRequests" at bounding box center [126, 223] width 233 height 39
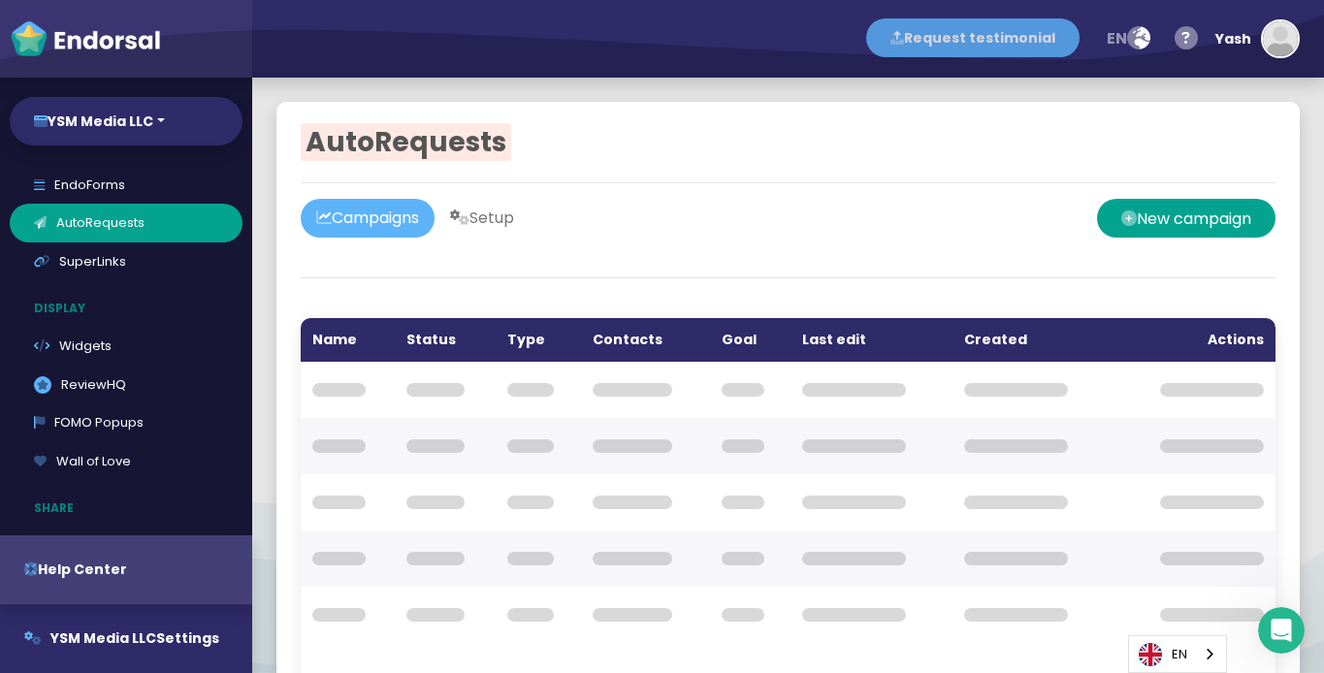
click at [1021, 45] on button "Request testimonial" at bounding box center [972, 37] width 213 height 39
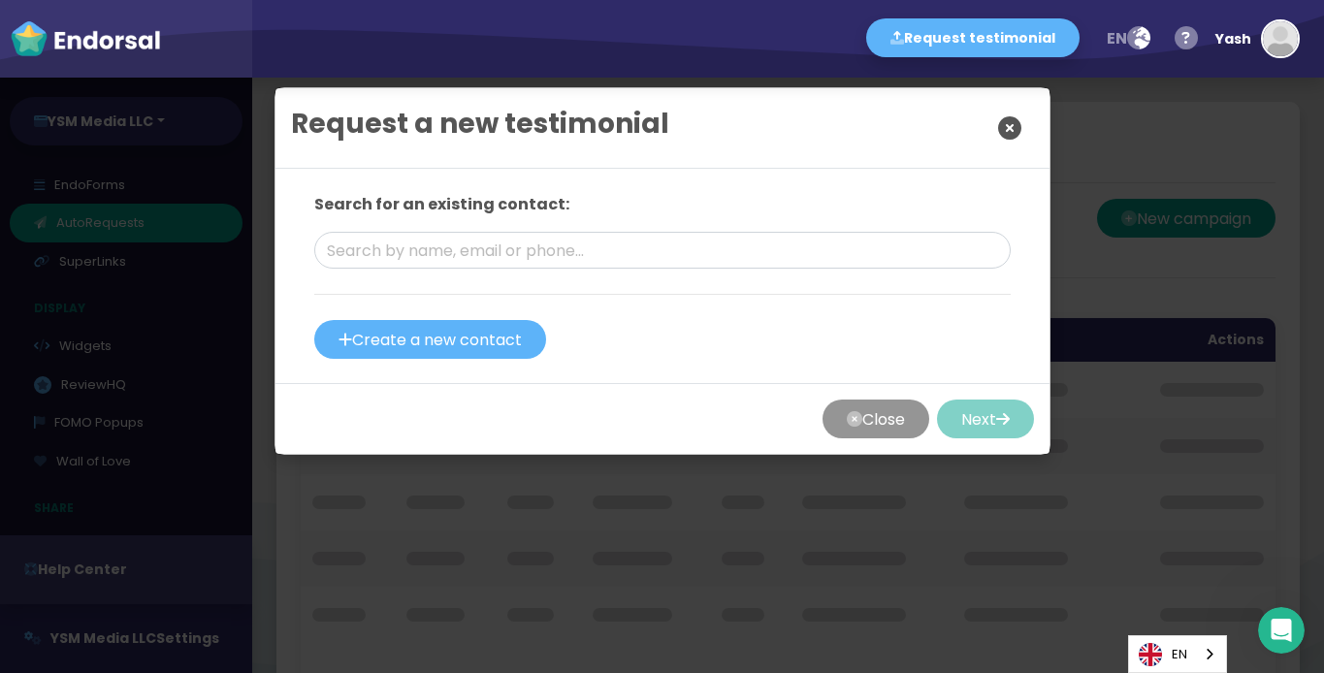
click at [1144, 270] on div "Request a new testimonial Search for an existing contact: Create a new contact …" at bounding box center [662, 336] width 1324 height 673
click at [633, 263] on input "text" at bounding box center [662, 250] width 696 height 37
click at [657, 178] on div "Search for an existing contact: Create a new contact" at bounding box center [662, 276] width 774 height 214
click at [588, 253] on input "text" at bounding box center [662, 250] width 696 height 37
type input "j"
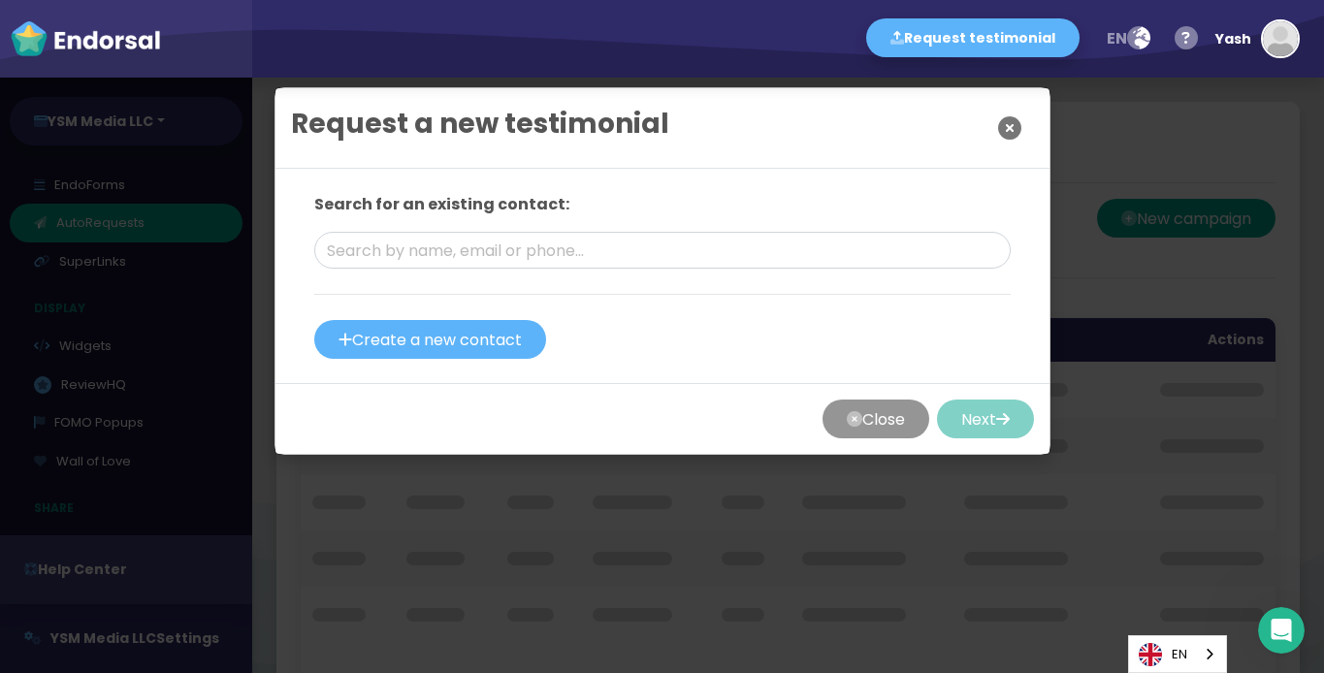
click at [1009, 131] on icon "Close" at bounding box center [1009, 128] width 23 height 49
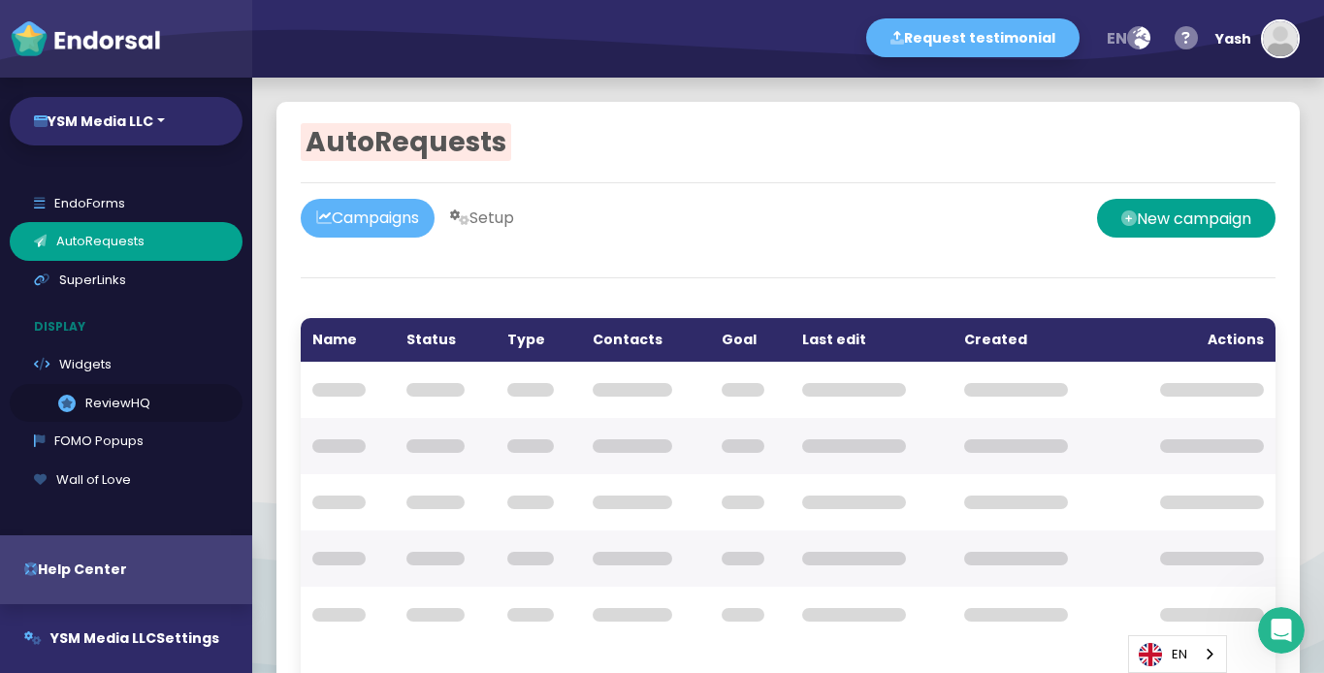
scroll to position [130, 0]
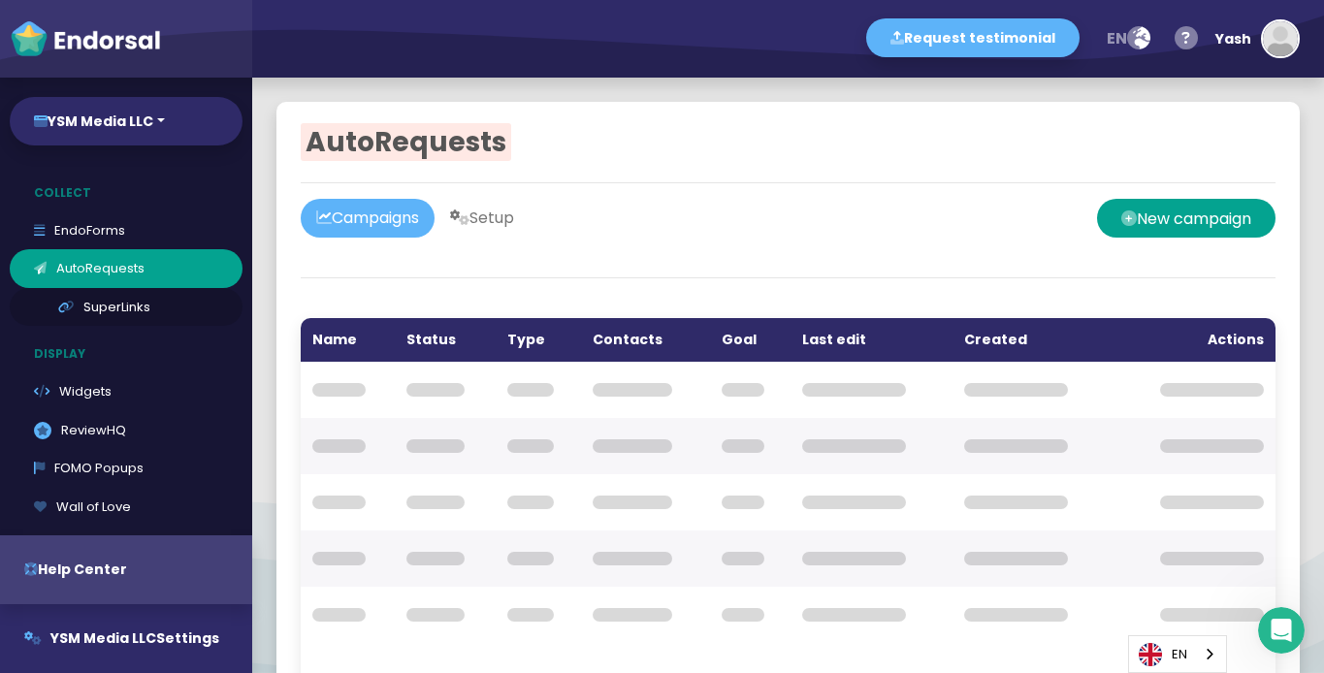
click at [113, 321] on link "SuperLinks" at bounding box center [126, 307] width 233 height 39
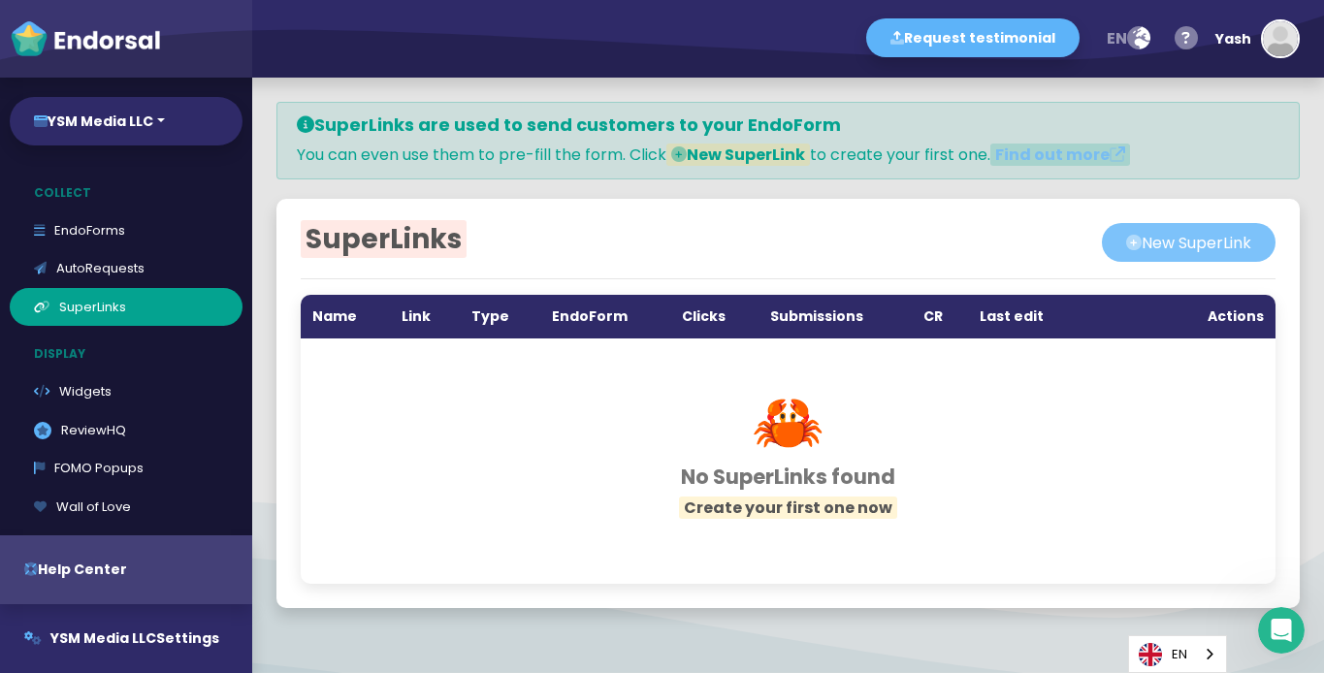
click at [1204, 239] on button "New SuperLink" at bounding box center [1189, 242] width 174 height 39
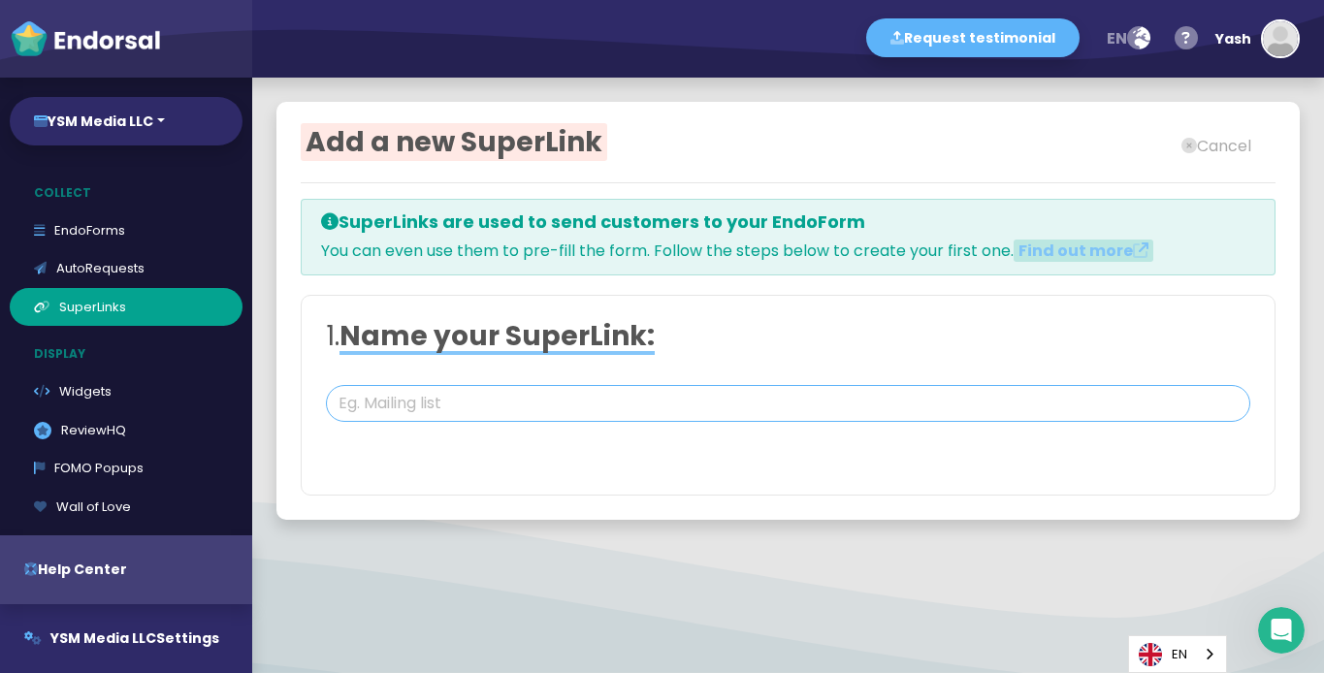
click at [611, 402] on input "text" at bounding box center [788, 403] width 924 height 37
type input "YSM media - Roofing"
click at [786, 408] on input "YSM media - Roofing" at bounding box center [788, 403] width 924 height 37
click at [939, 410] on input "YSM media - Roofing" at bounding box center [788, 403] width 924 height 37
click at [1203, 656] on div "EN" at bounding box center [1177, 654] width 99 height 38
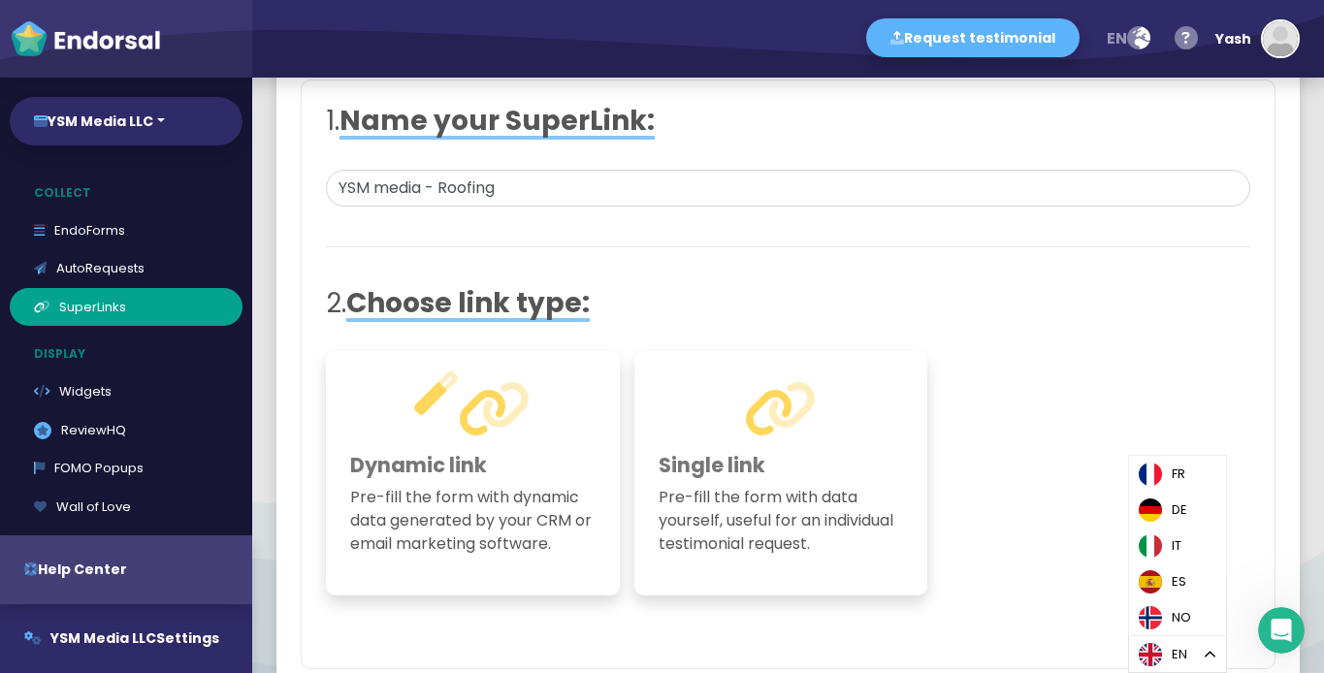
scroll to position [356, 0]
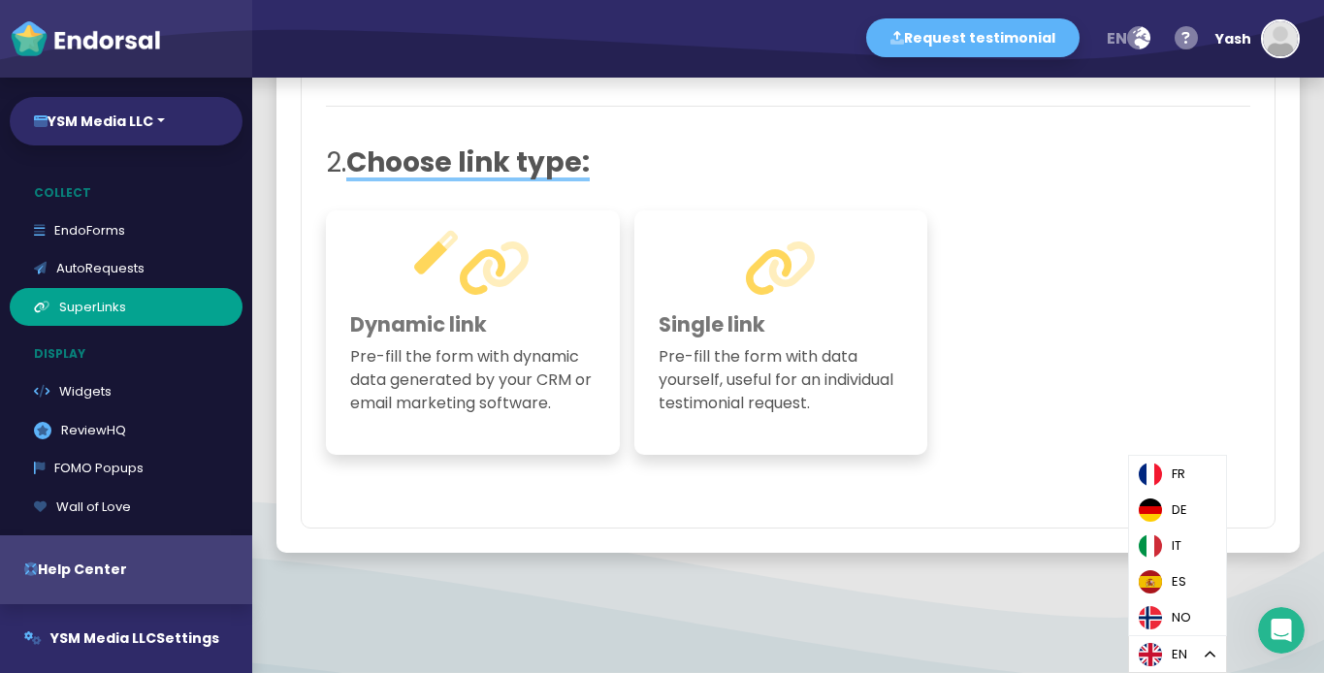
click at [807, 340] on div "Single link Pre-fill the form with data yourself, useful for an individual test…" at bounding box center [781, 331] width 294 height 243
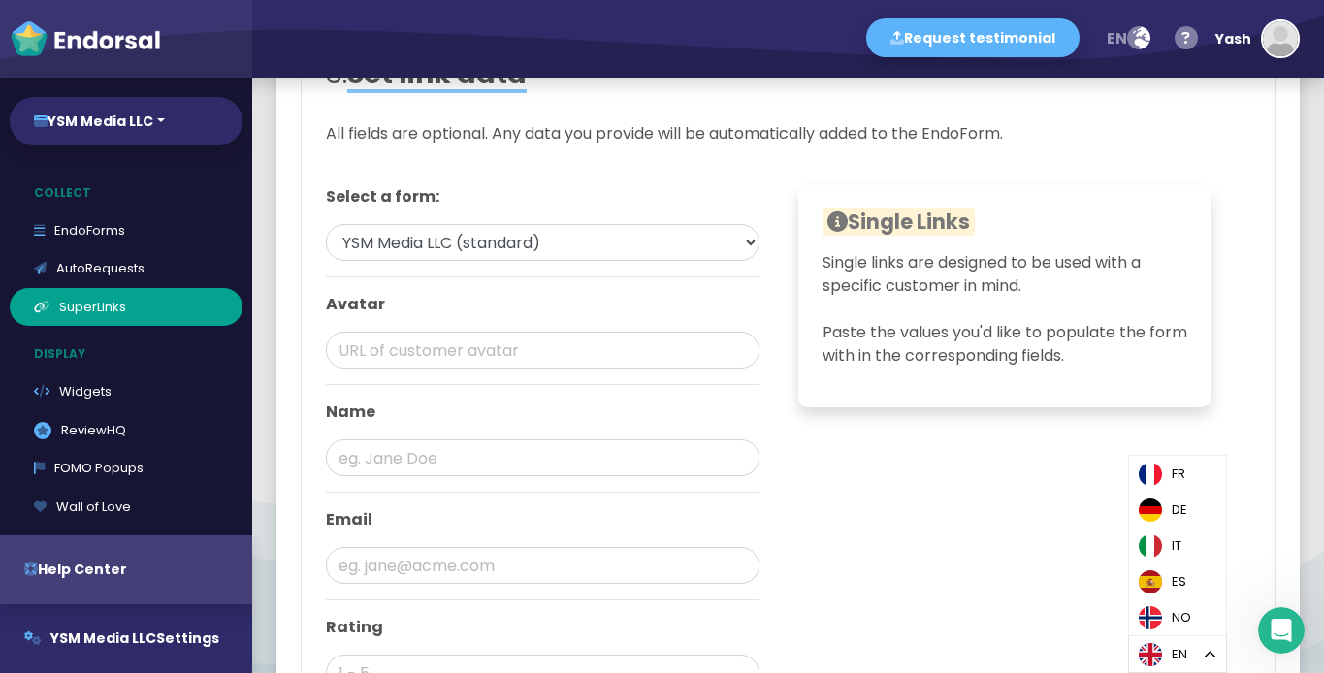
scroll to position [833, 0]
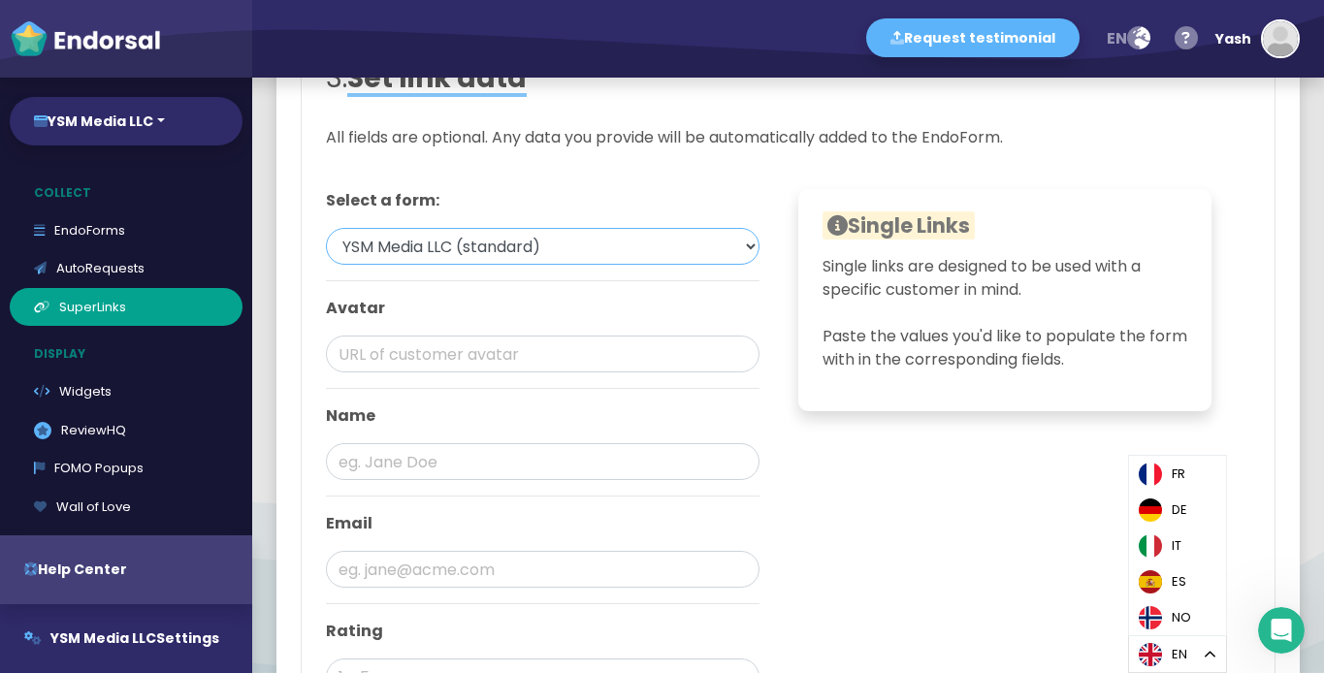
click at [601, 251] on select "YSM Media LLC (standard)" at bounding box center [543, 246] width 434 height 37
click at [326, 228] on select "YSM Media LLC (standard)" at bounding box center [543, 246] width 434 height 37
click at [555, 367] on input "text" at bounding box center [543, 354] width 434 height 37
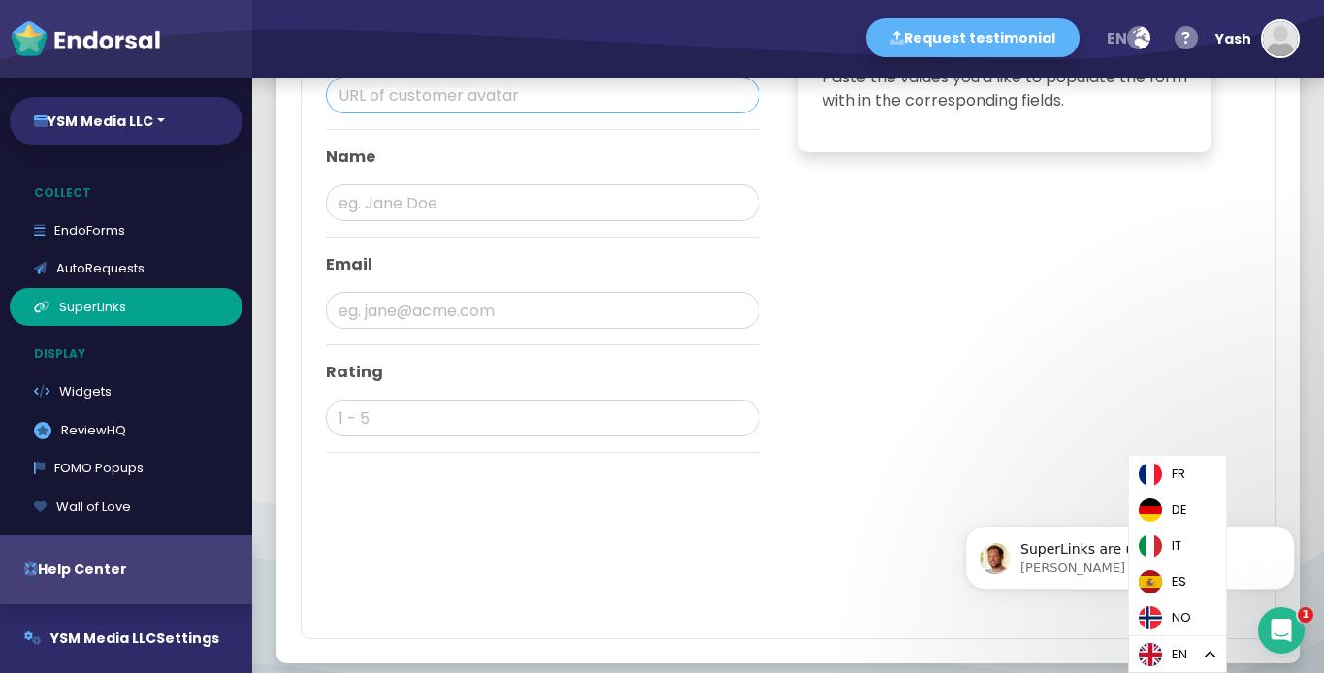
scroll to position [1204, 0]
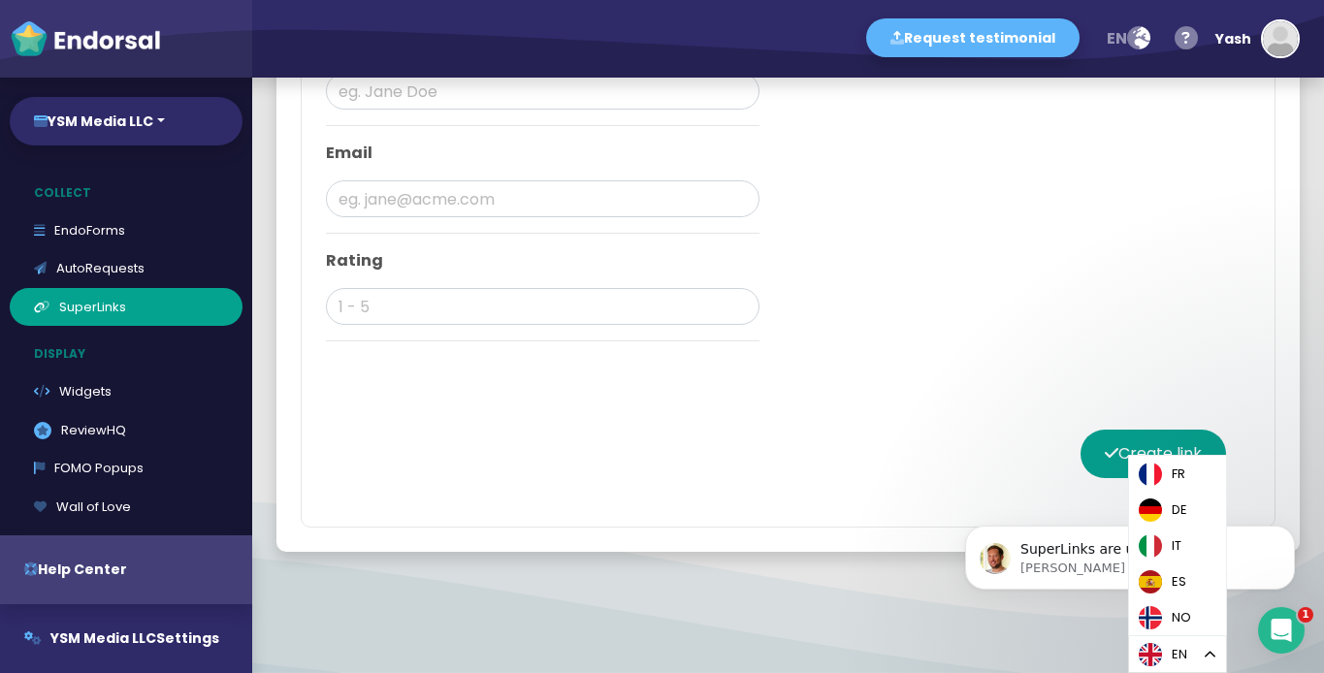
click at [1233, 348] on div "Single Links Dynamic links are designed to be used with "tags" (sometimes known…" at bounding box center [1005, 88] width 463 height 538
click at [1105, 449] on icon at bounding box center [1112, 453] width 14 height 16
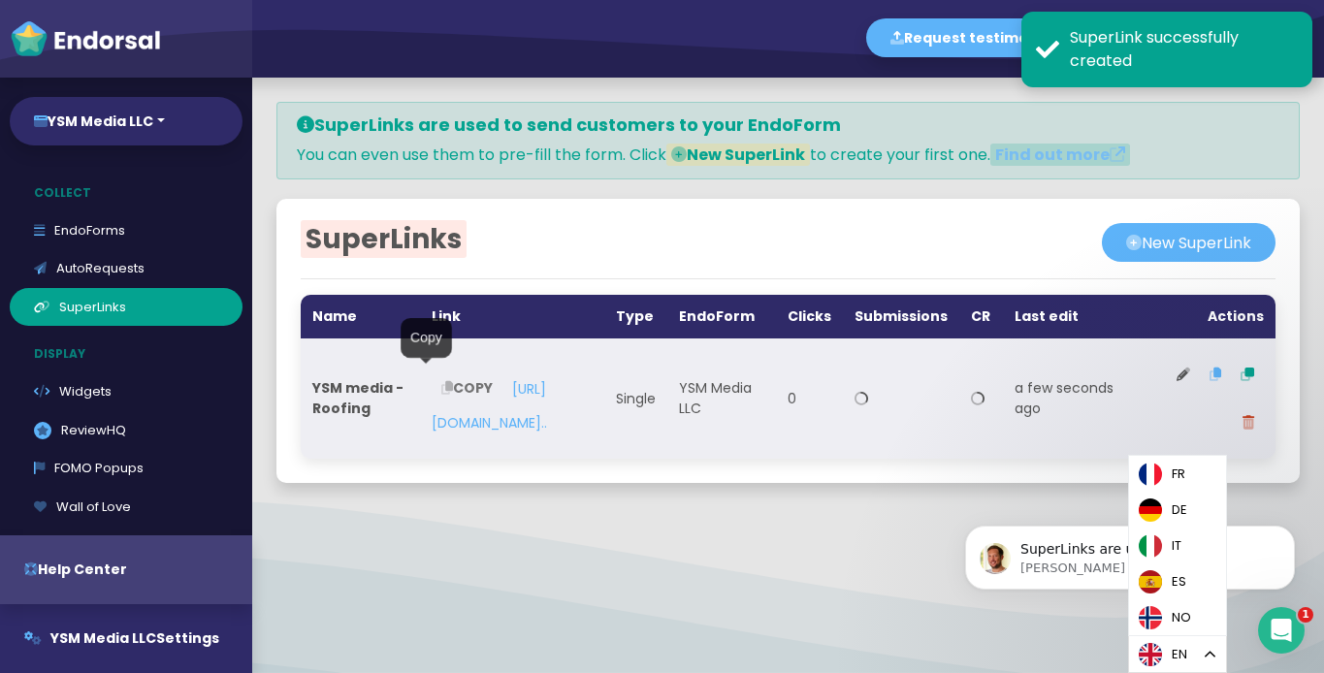
click at [432, 384] on button "COPY" at bounding box center [467, 389] width 71 height 49
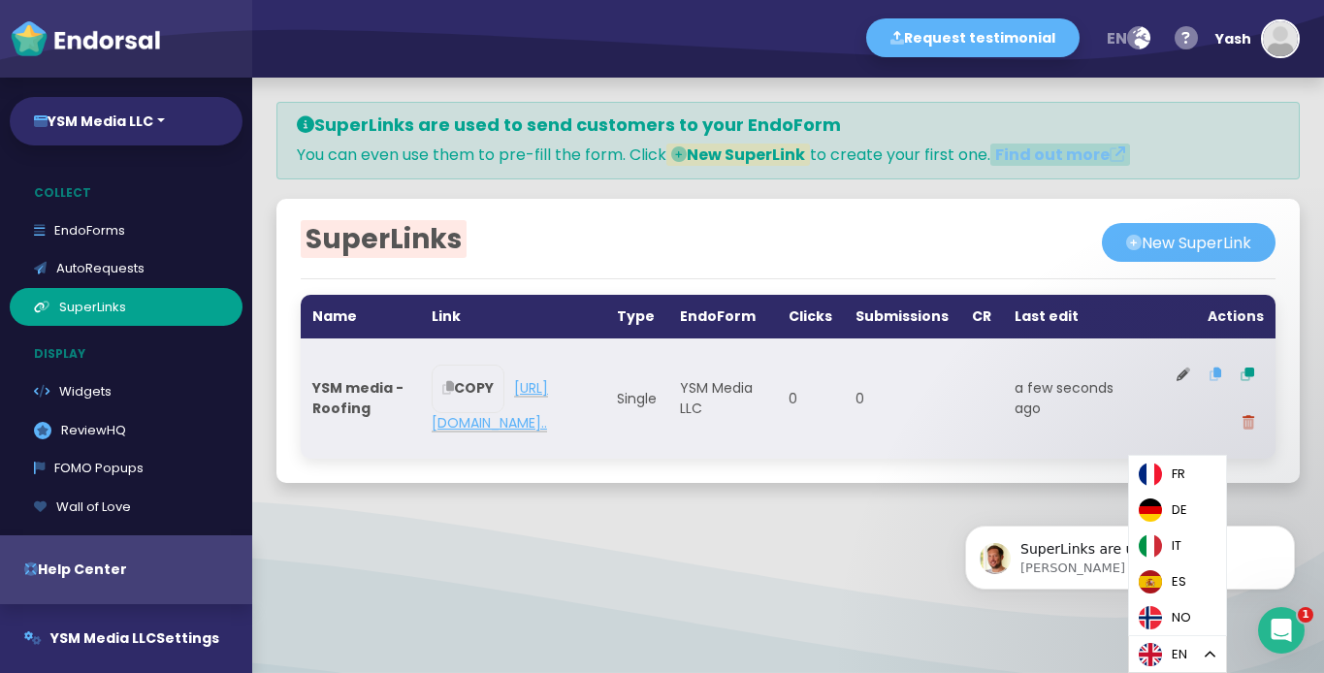
click at [548, 424] on link "https://forms.endorsal.io/form/68dc404ee..." at bounding box center [490, 405] width 116 height 54
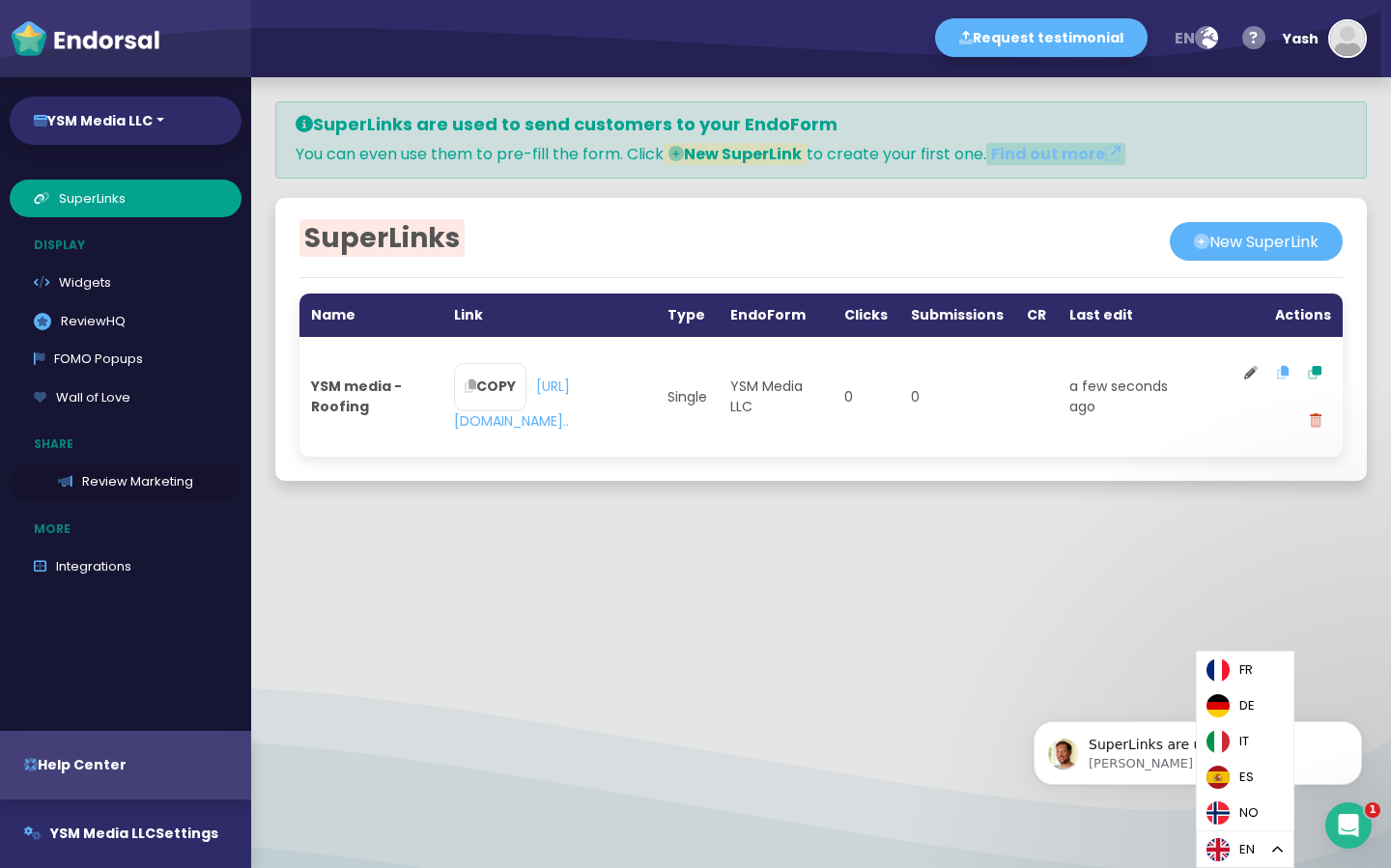
scroll to position [248, 0]
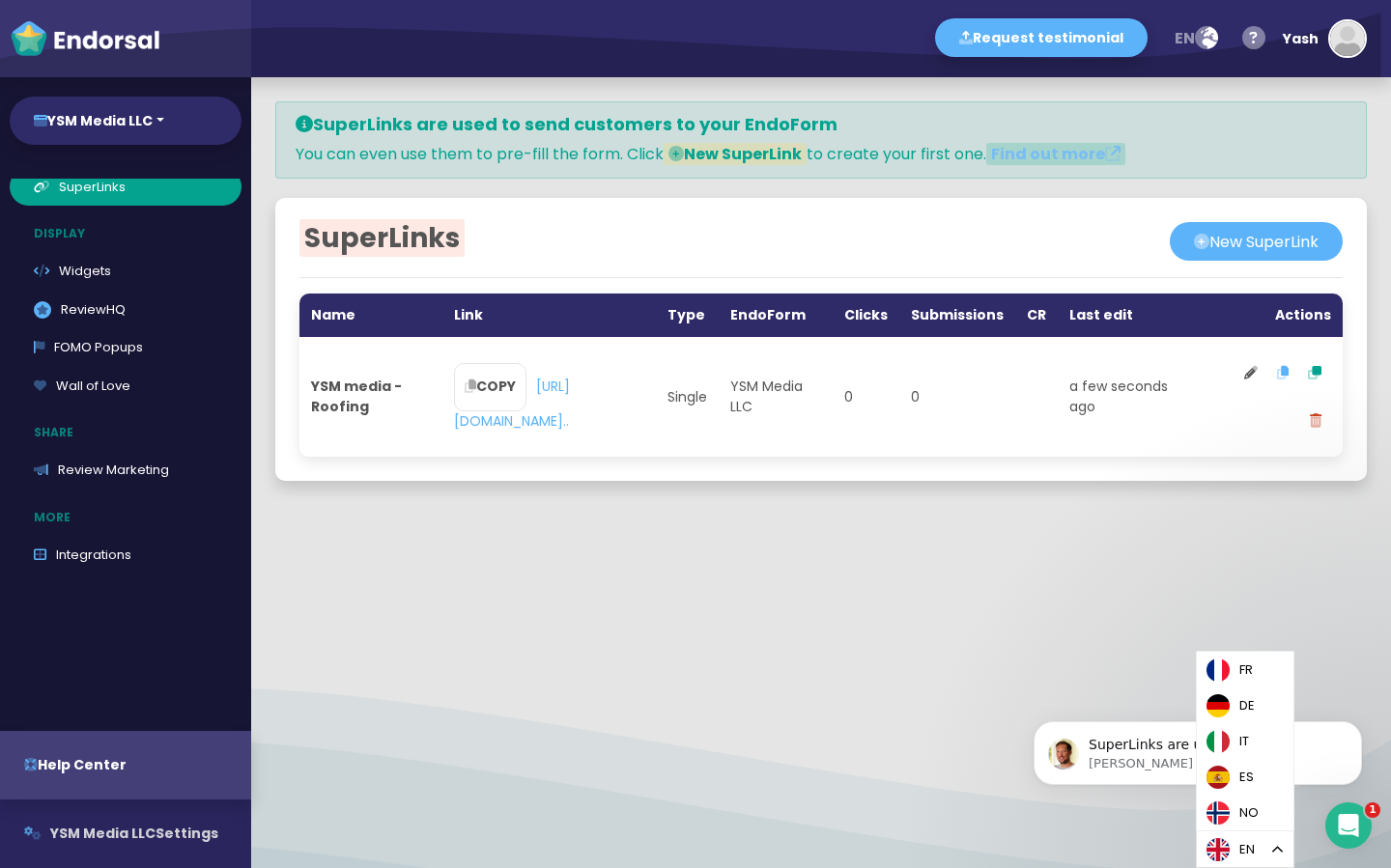
click at [138, 669] on span "YSM Media LLC" at bounding box center [103, 832] width 106 height 19
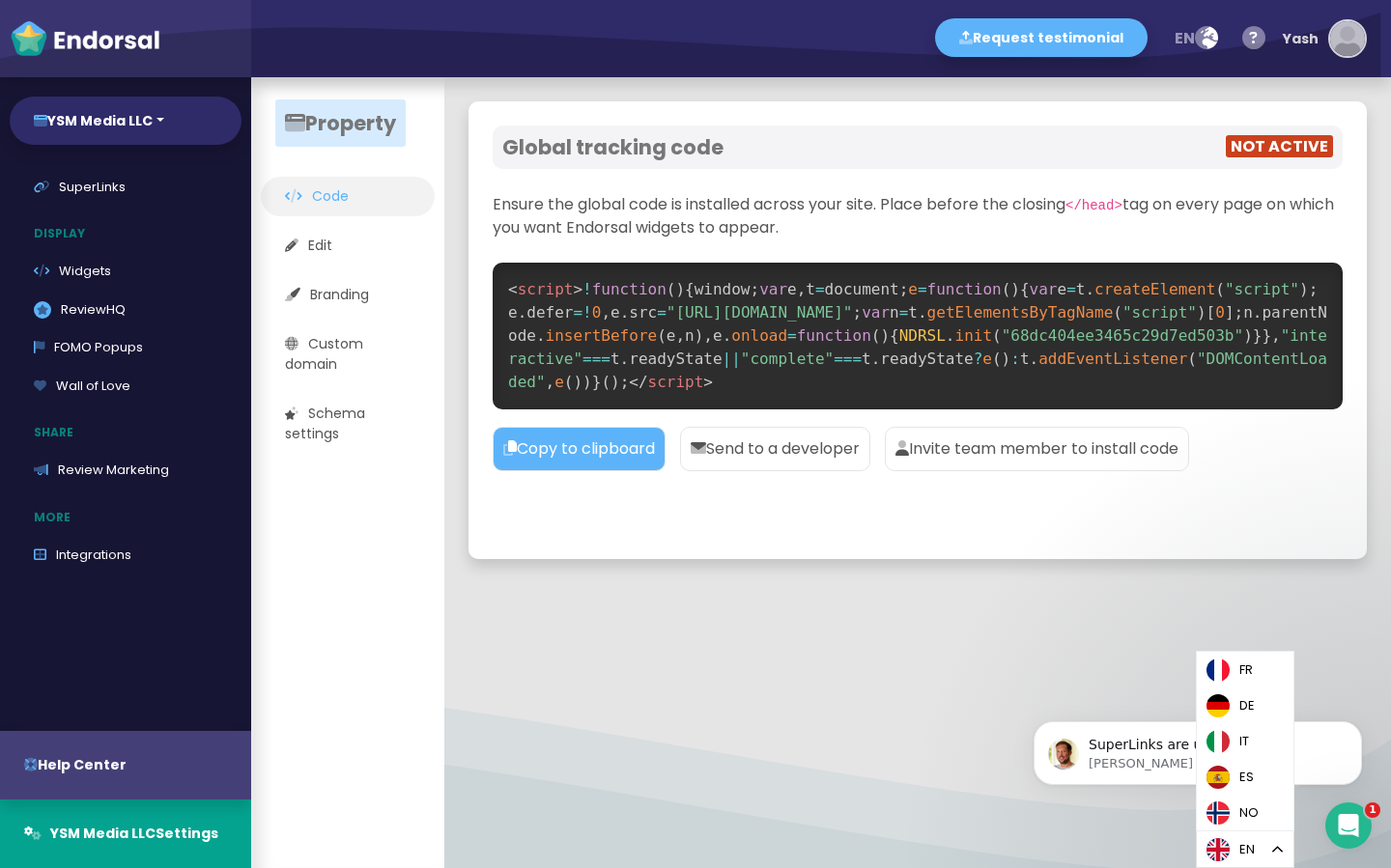
click at [1297, 39] on div "Yash" at bounding box center [1300, 39] width 36 height 58
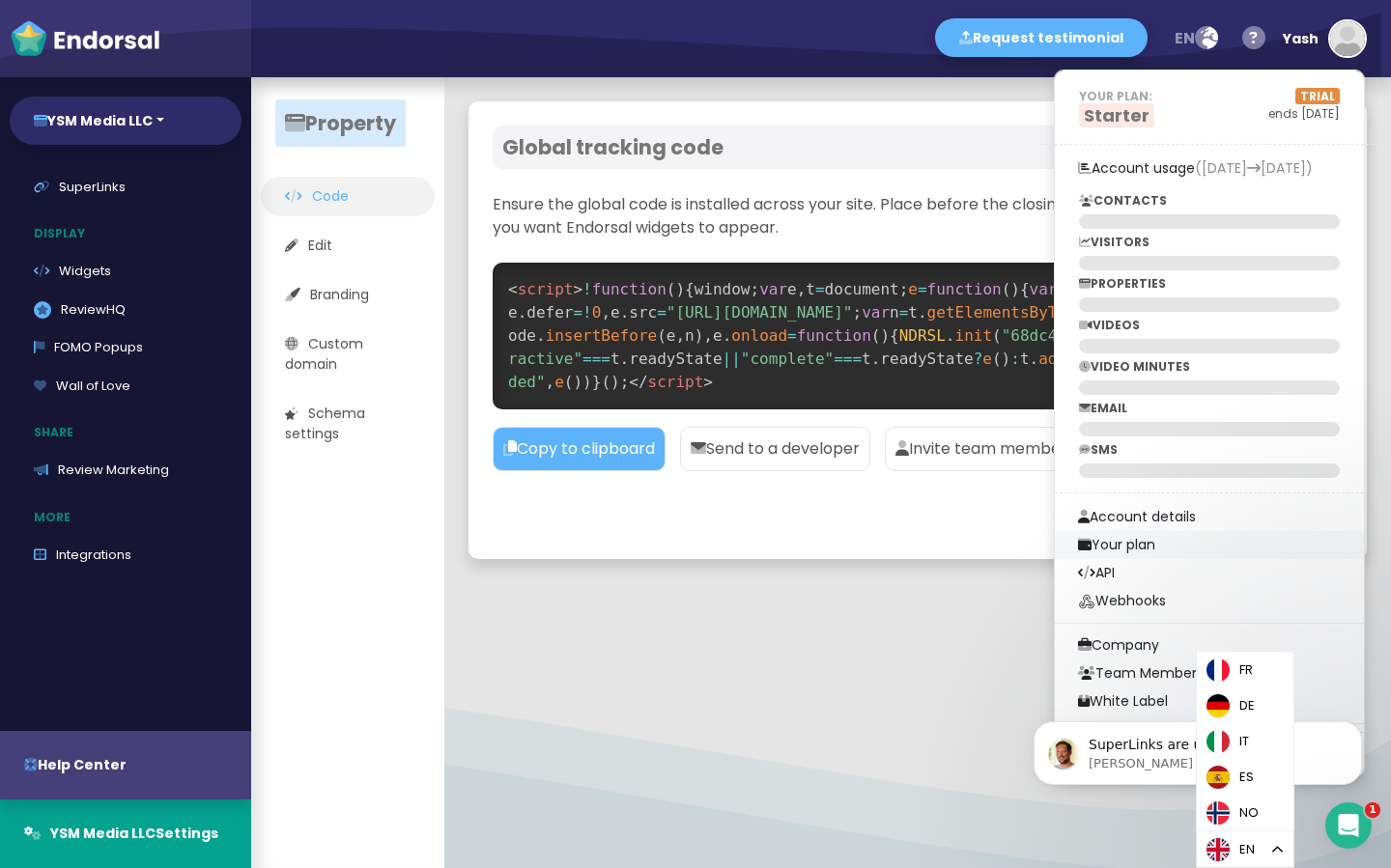
click at [1143, 545] on link "Your plan" at bounding box center [1209, 545] width 309 height 28
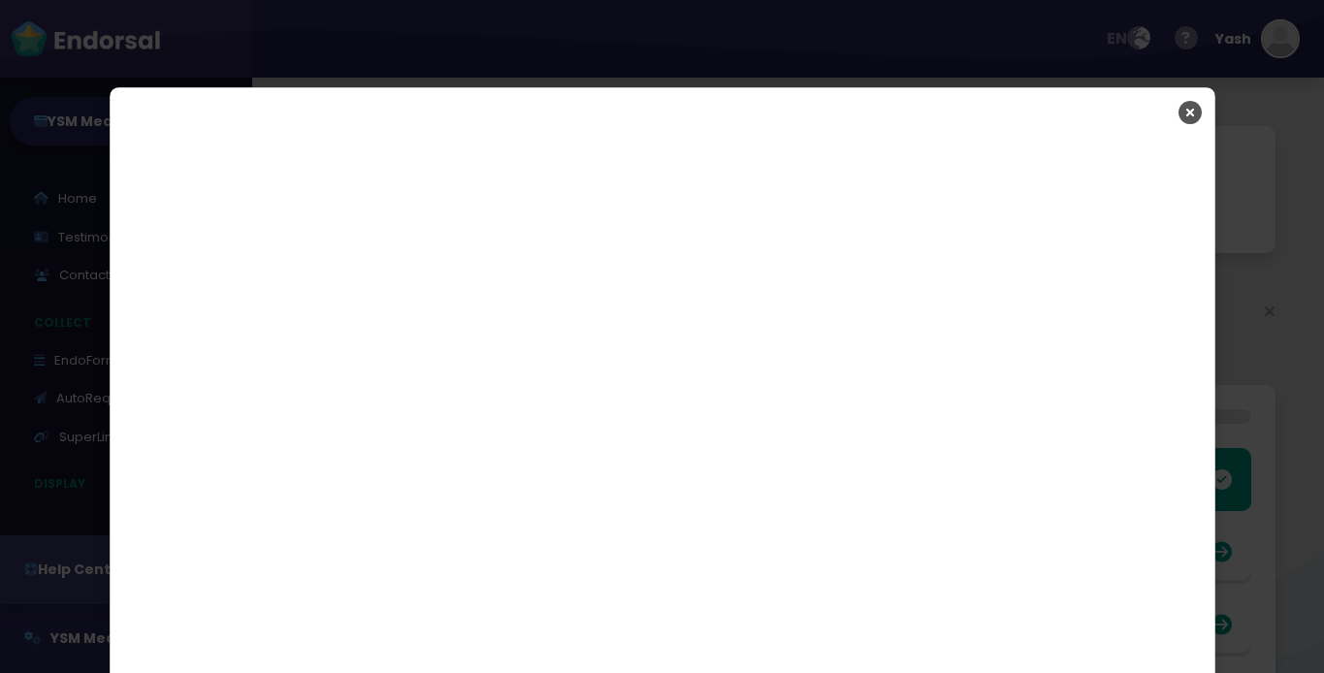
select select "14"
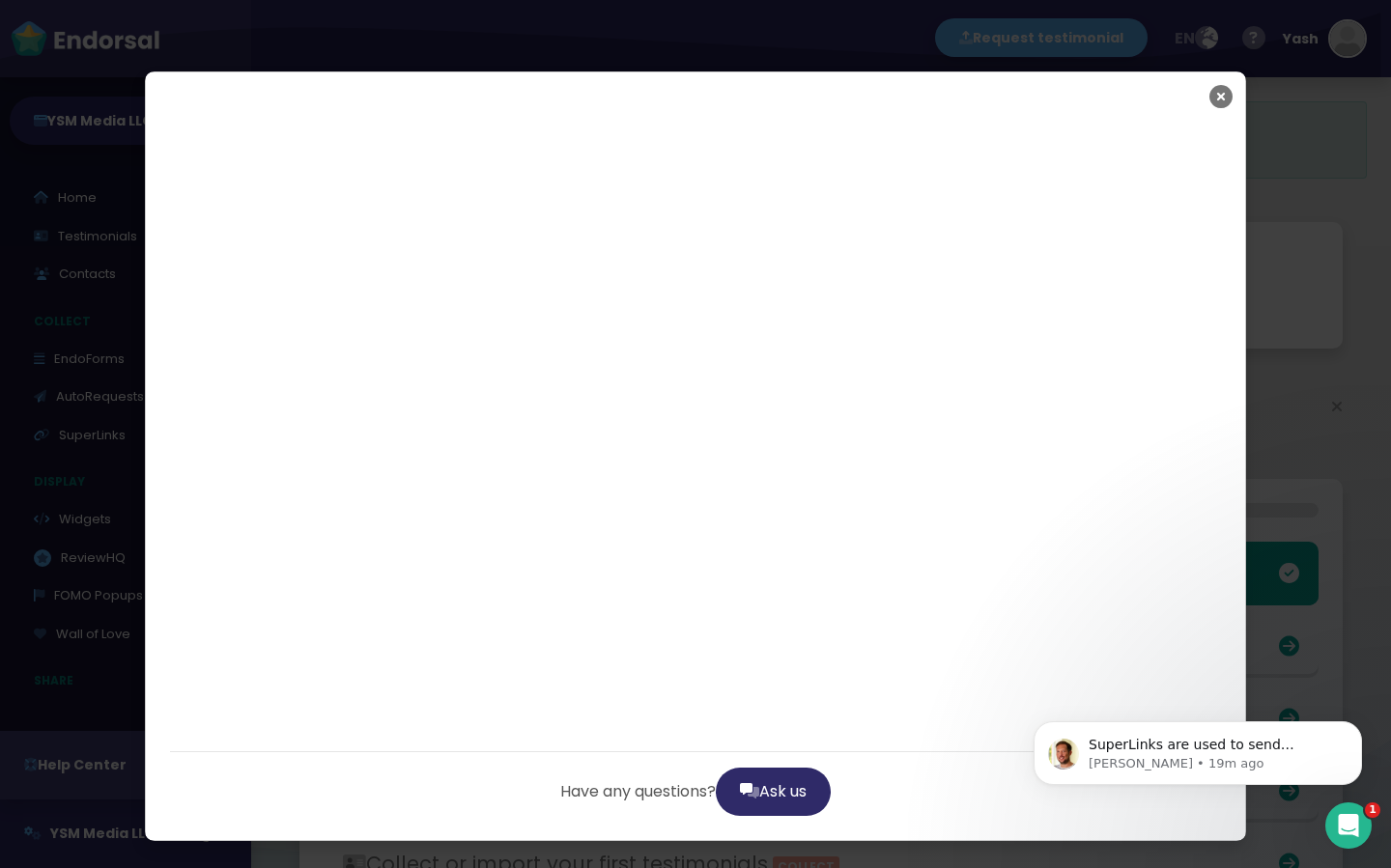
click at [1225, 98] on icon "Close" at bounding box center [1220, 97] width 23 height 49
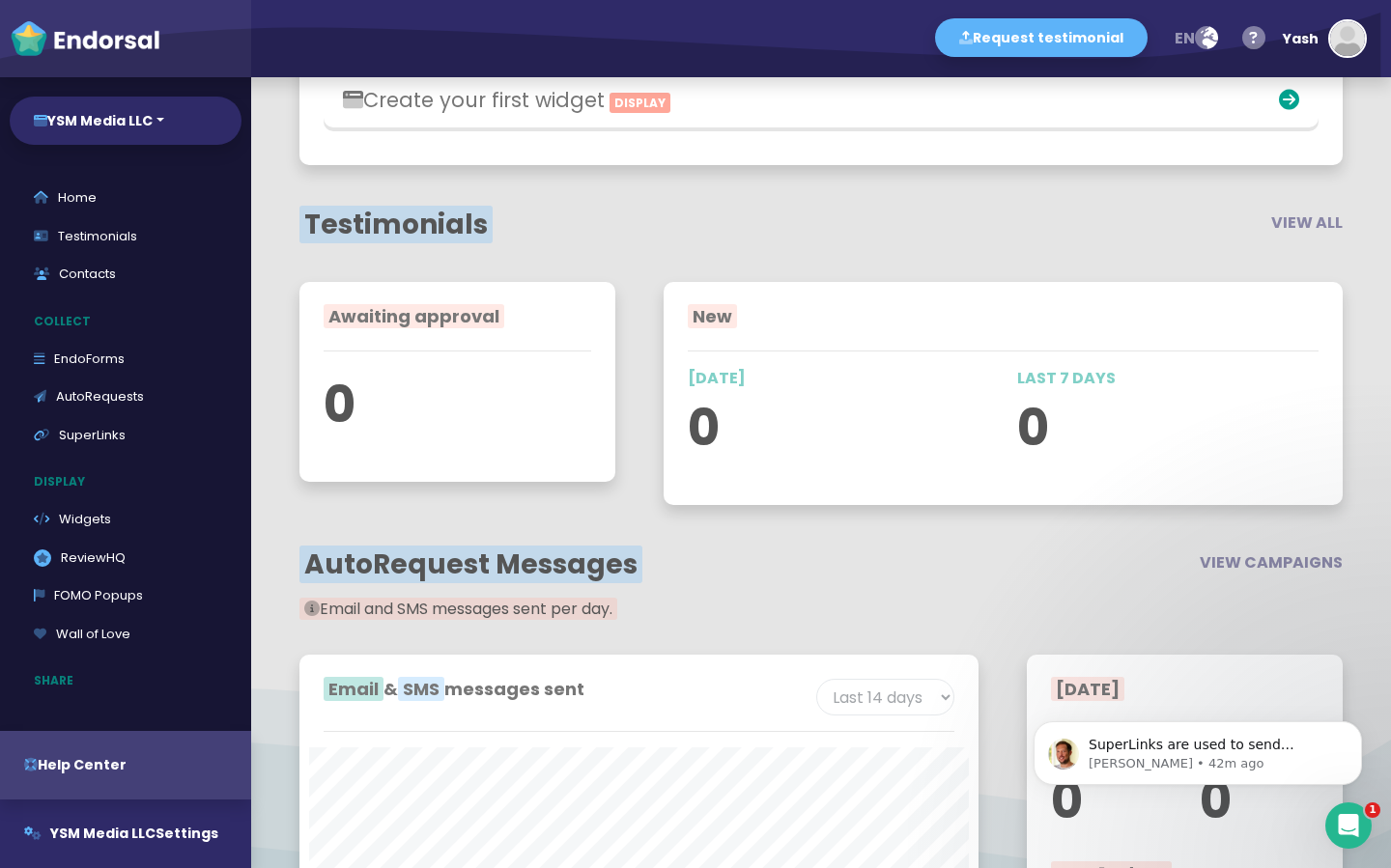
scroll to position [920, 0]
